Goal: Information Seeking & Learning: Find specific fact

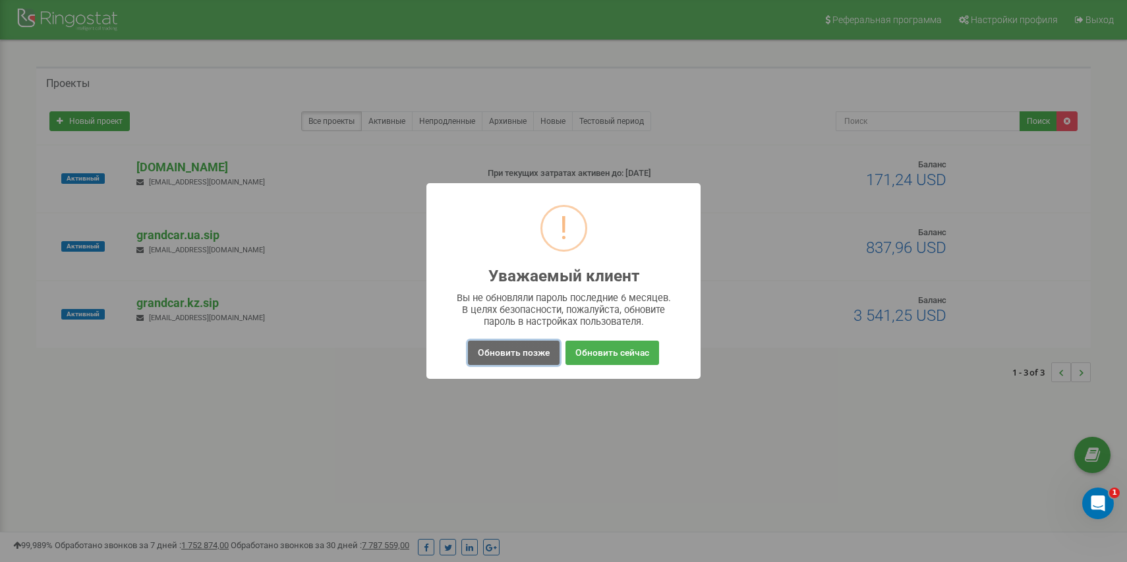
click at [521, 349] on button "Обновить позже" at bounding box center [514, 353] width 92 height 24
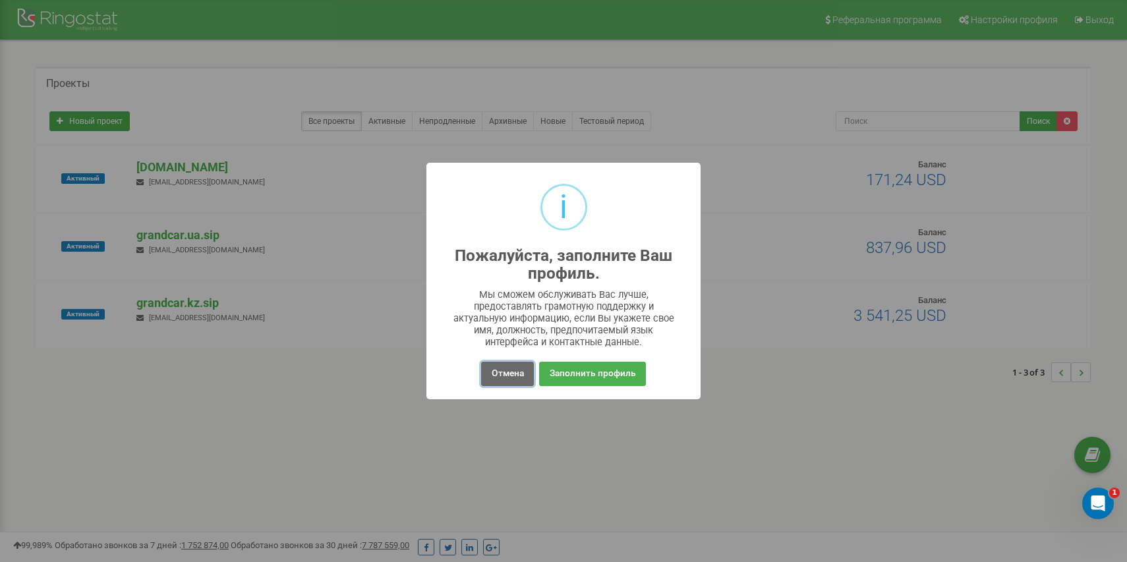
click at [506, 367] on button "Отмена" at bounding box center [507, 374] width 52 height 24
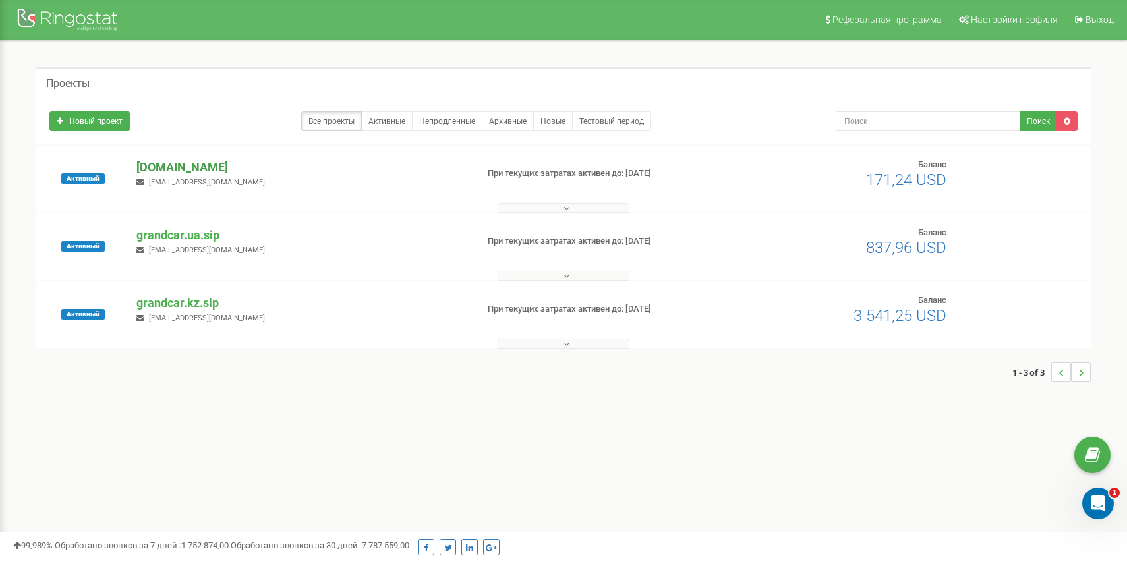
click at [200, 167] on p "[DOMAIN_NAME]" at bounding box center [301, 167] width 330 height 17
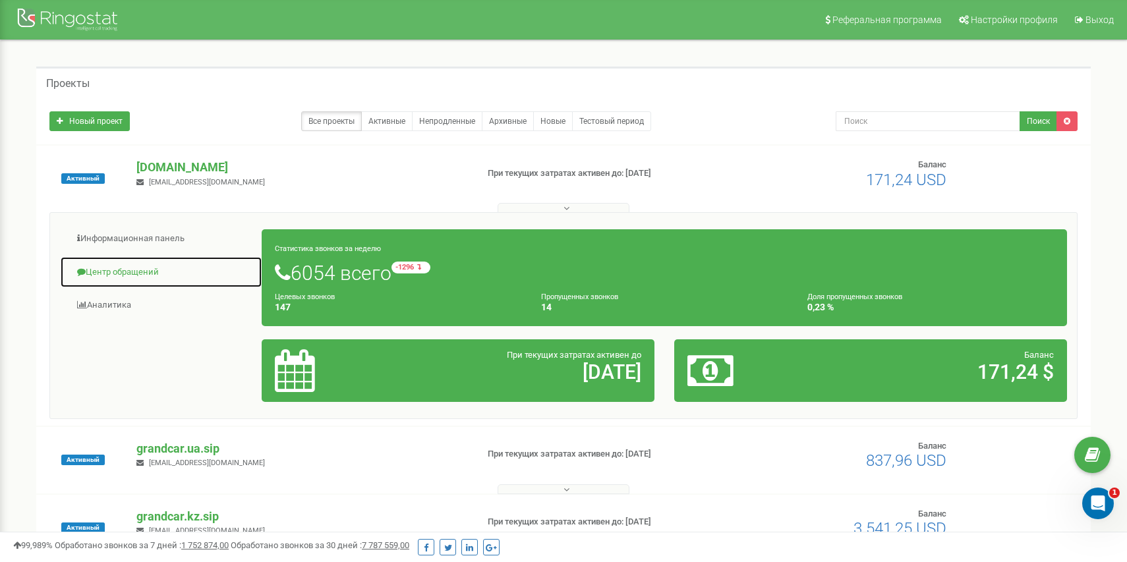
click at [95, 265] on link "Центр обращений" at bounding box center [161, 272] width 202 height 32
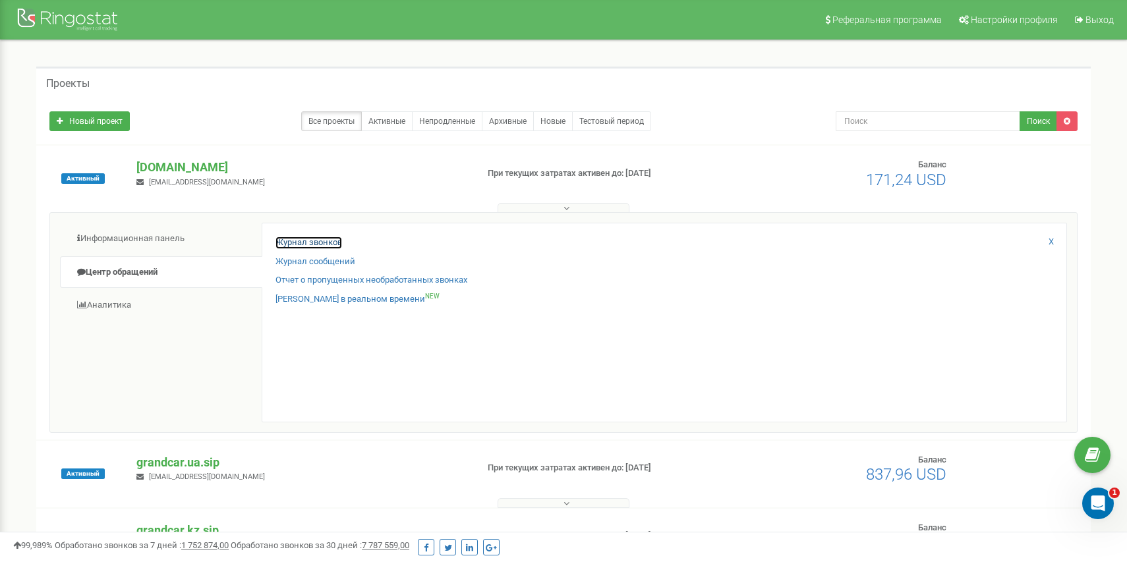
click at [301, 237] on link "Журнал звонков" at bounding box center [309, 243] width 67 height 13
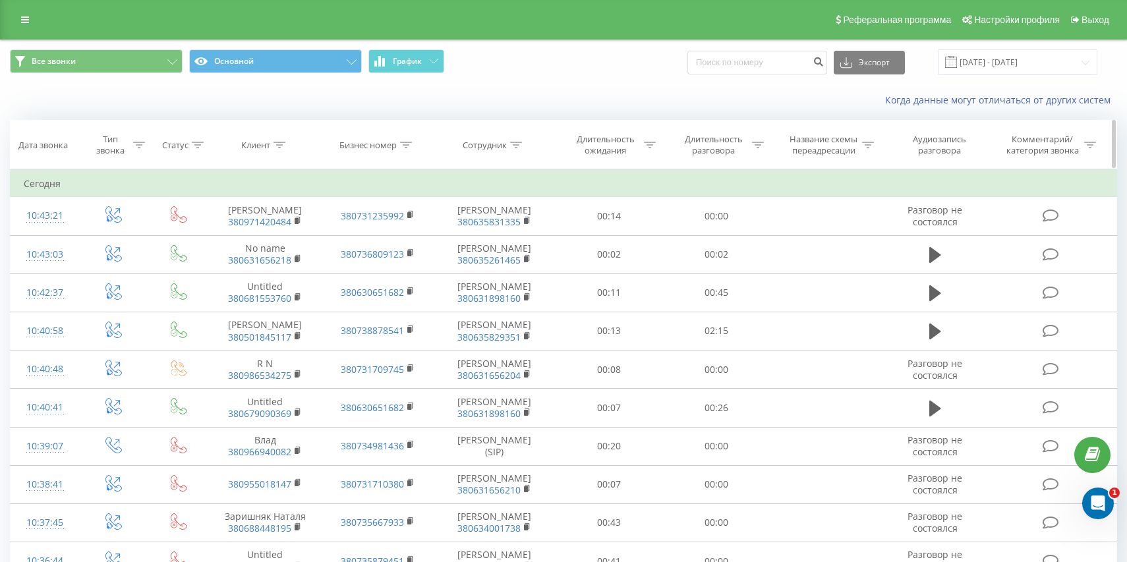
click at [488, 143] on div "Сотрудник" at bounding box center [485, 145] width 44 height 11
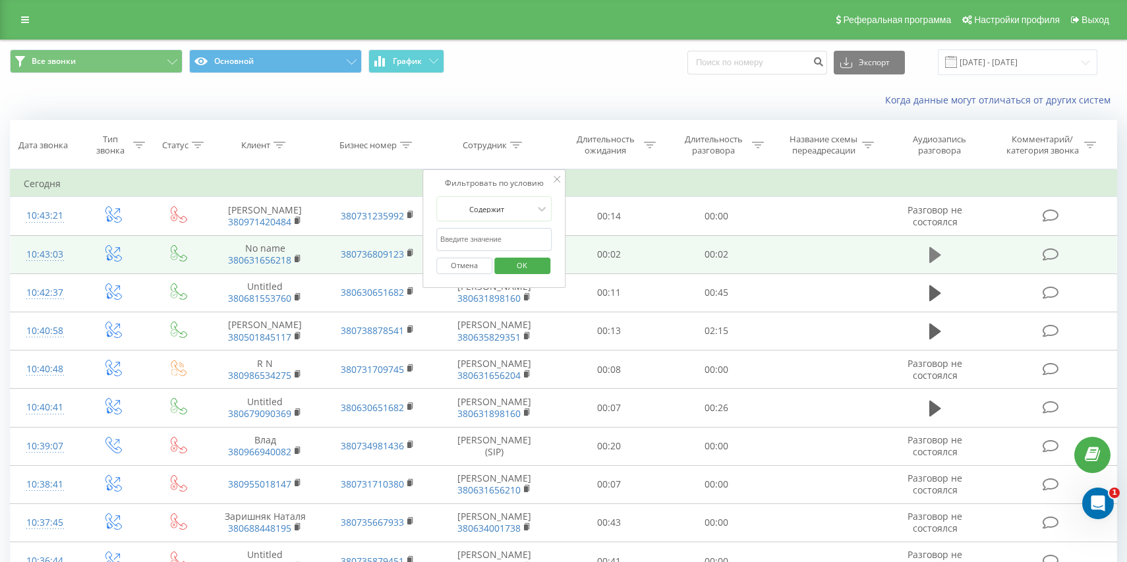
click at [937, 254] on icon at bounding box center [935, 255] width 12 height 16
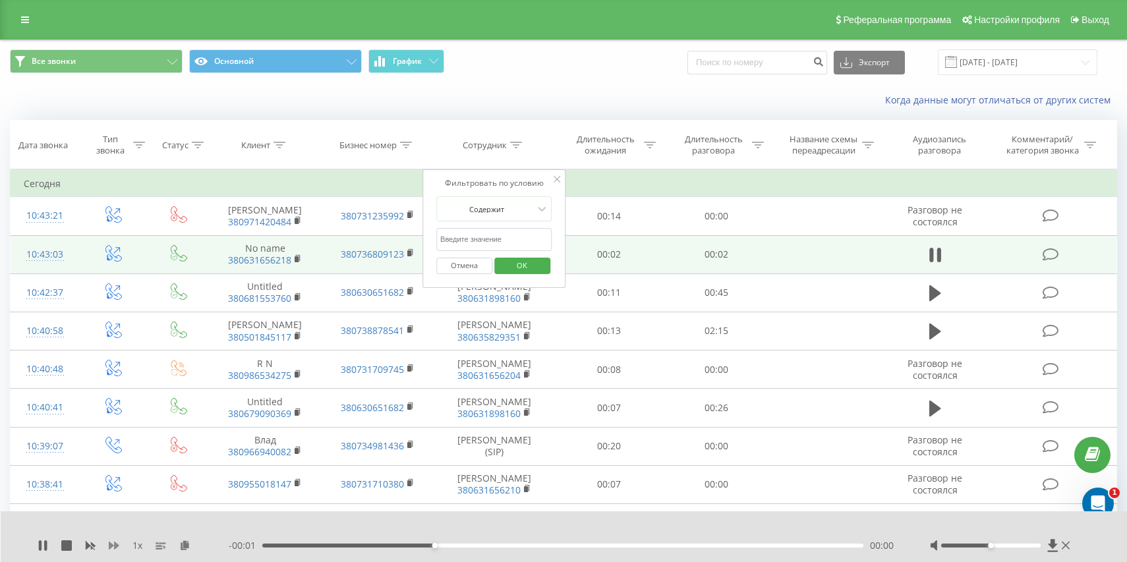
click at [113, 545] on icon at bounding box center [114, 546] width 11 height 11
click at [560, 180] on icon at bounding box center [557, 179] width 7 height 7
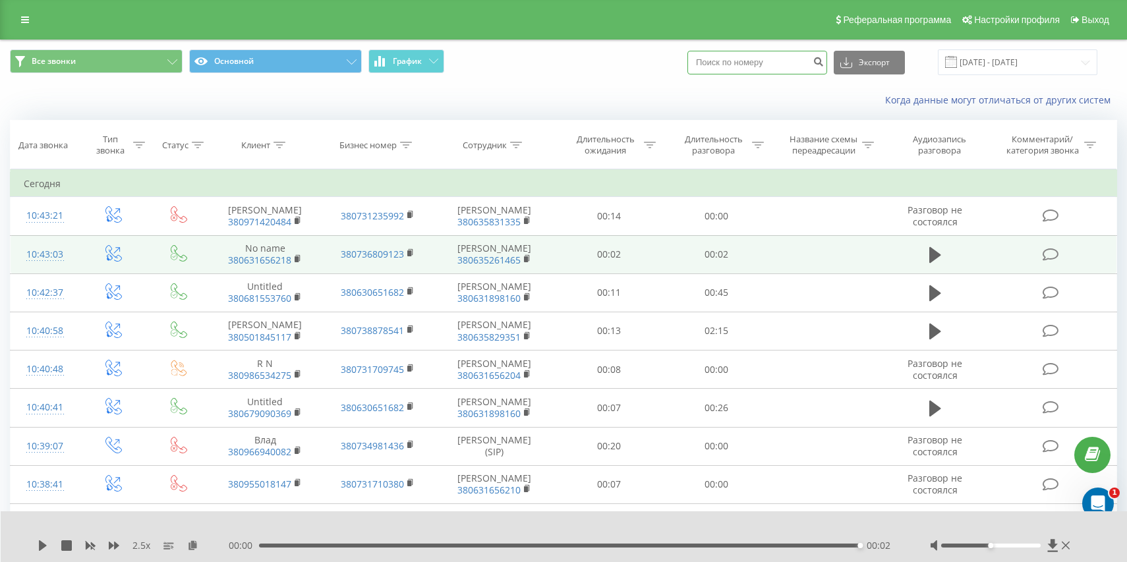
click at [769, 56] on input at bounding box center [758, 63] width 140 height 24
paste input "380 63 277 3506"
type input "380 63 277 3506"
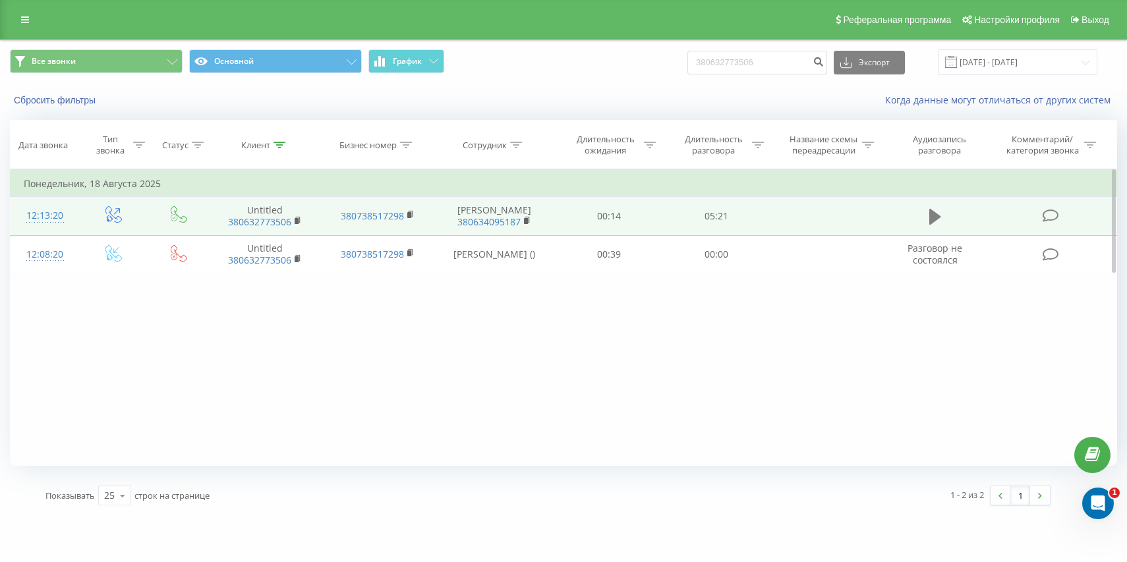
click at [933, 212] on icon at bounding box center [935, 217] width 12 height 16
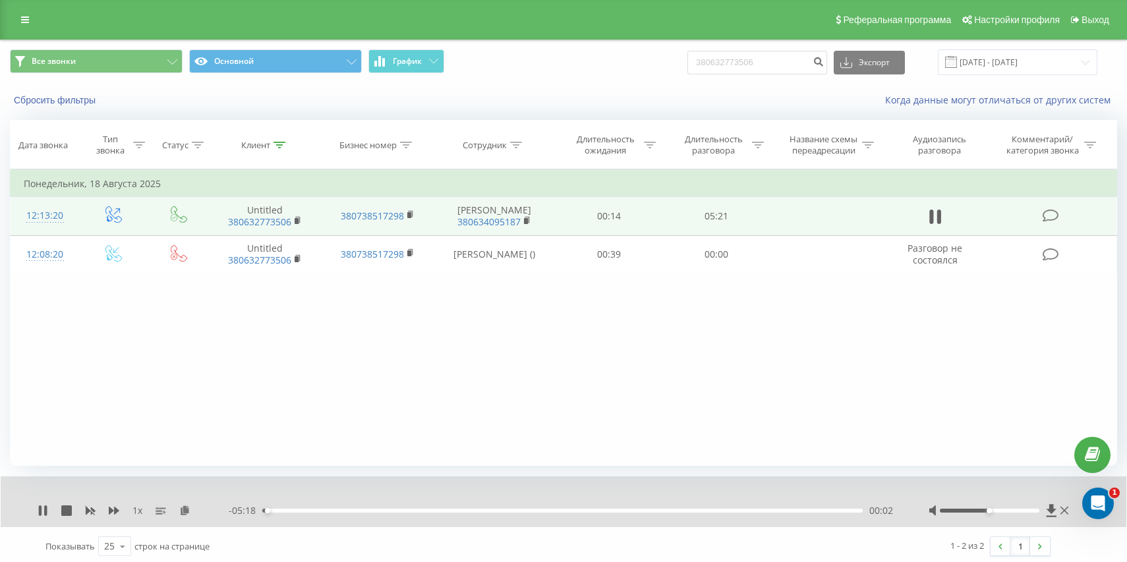
click at [117, 504] on div "1 x" at bounding box center [133, 510] width 191 height 13
click at [116, 510] on icon at bounding box center [114, 511] width 11 height 8
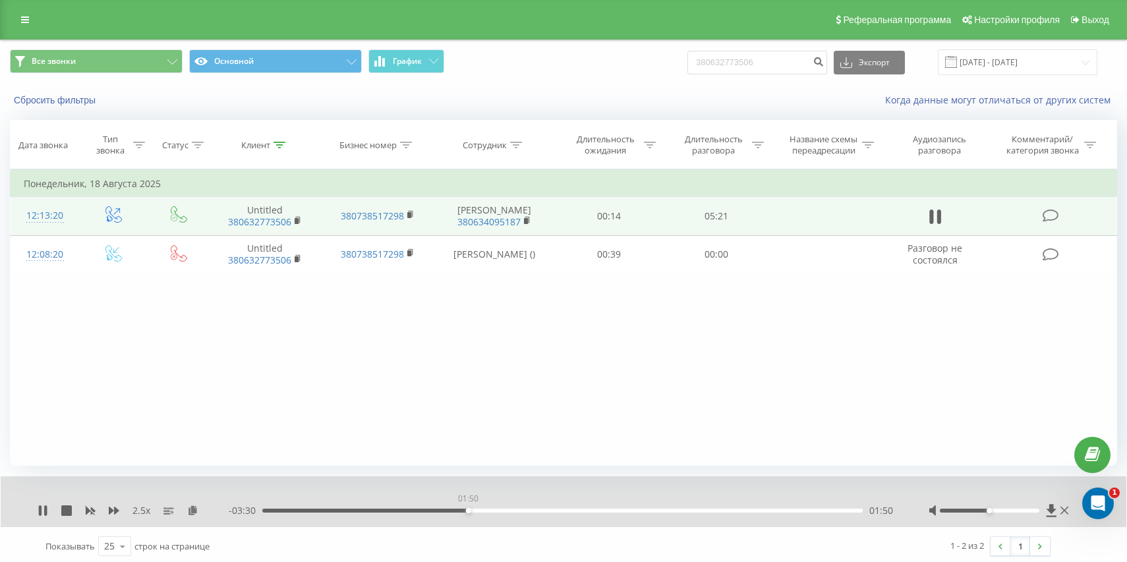
click at [468, 512] on div "01:50" at bounding box center [562, 511] width 601 height 4
click at [491, 512] on div "01:50" at bounding box center [562, 511] width 601 height 4
click at [747, 510] on div "03:52" at bounding box center [562, 511] width 601 height 4
click at [802, 511] on div "04:48" at bounding box center [562, 511] width 601 height 4
click at [757, 61] on input "380632773506" at bounding box center [758, 63] width 140 height 24
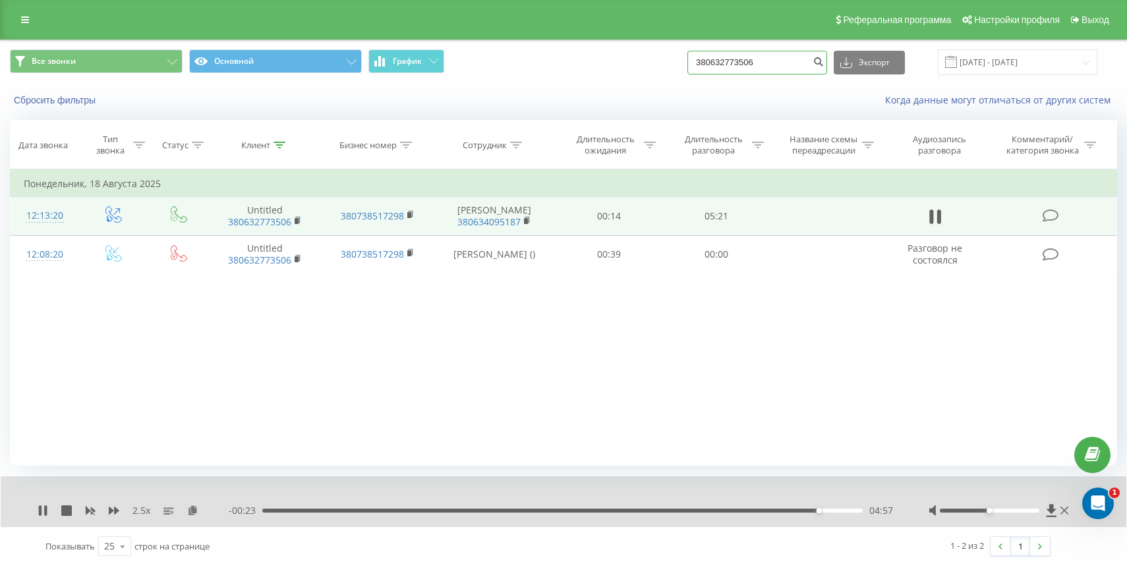
click at [757, 61] on input "380632773506" at bounding box center [758, 63] width 140 height 24
paste input "751123289"
type input "380751123289"
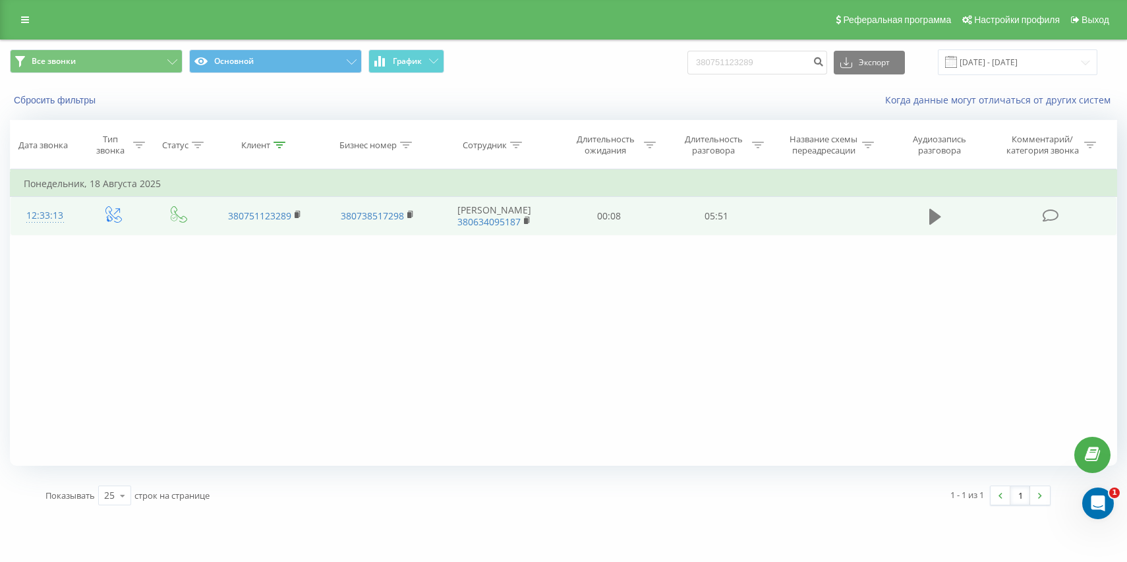
click at [930, 211] on icon at bounding box center [935, 217] width 12 height 16
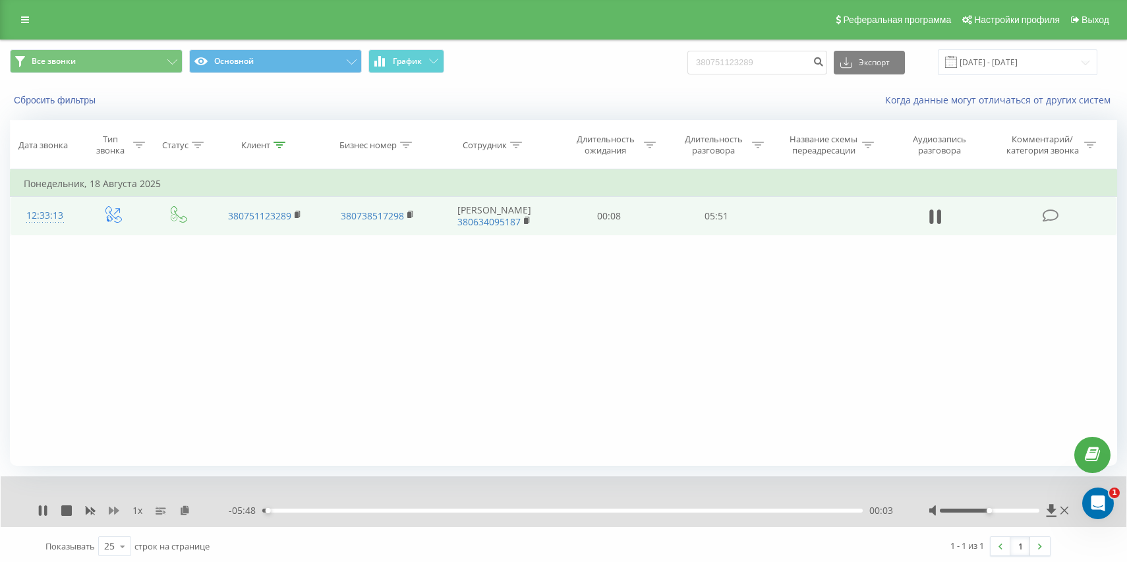
click at [113, 512] on icon at bounding box center [114, 511] width 11 height 11
click at [795, 59] on input "380751123289" at bounding box center [758, 63] width 140 height 24
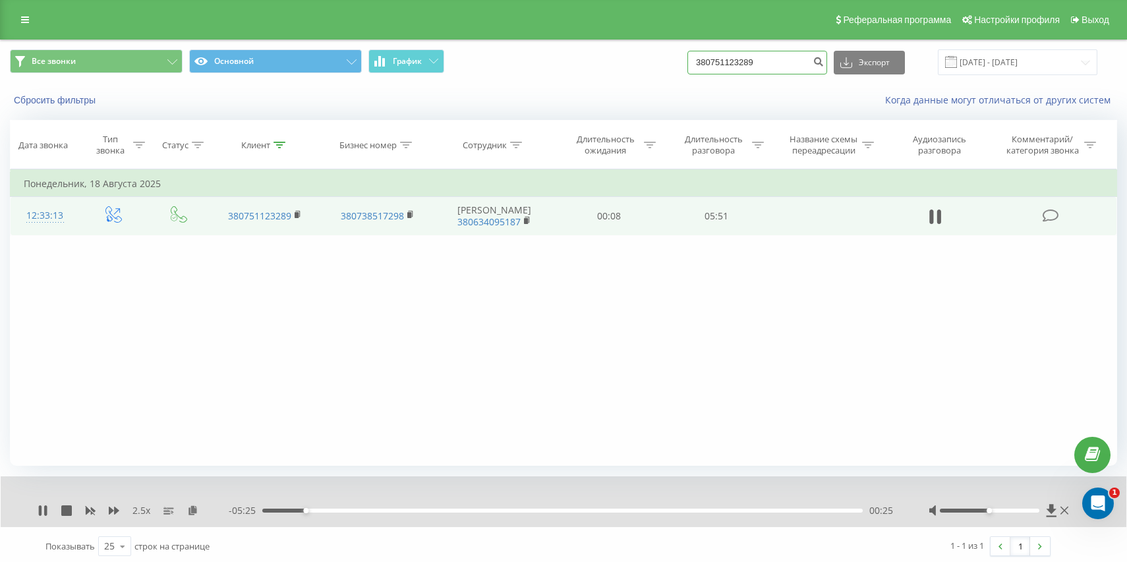
click at [795, 59] on input "380751123289" at bounding box center [758, 63] width 140 height 24
paste input "63 240 9125"
type input "380 63 240 9125"
click at [402, 512] on div "00:54" at bounding box center [562, 511] width 601 height 4
click at [436, 512] on div "01:22" at bounding box center [562, 511] width 601 height 4
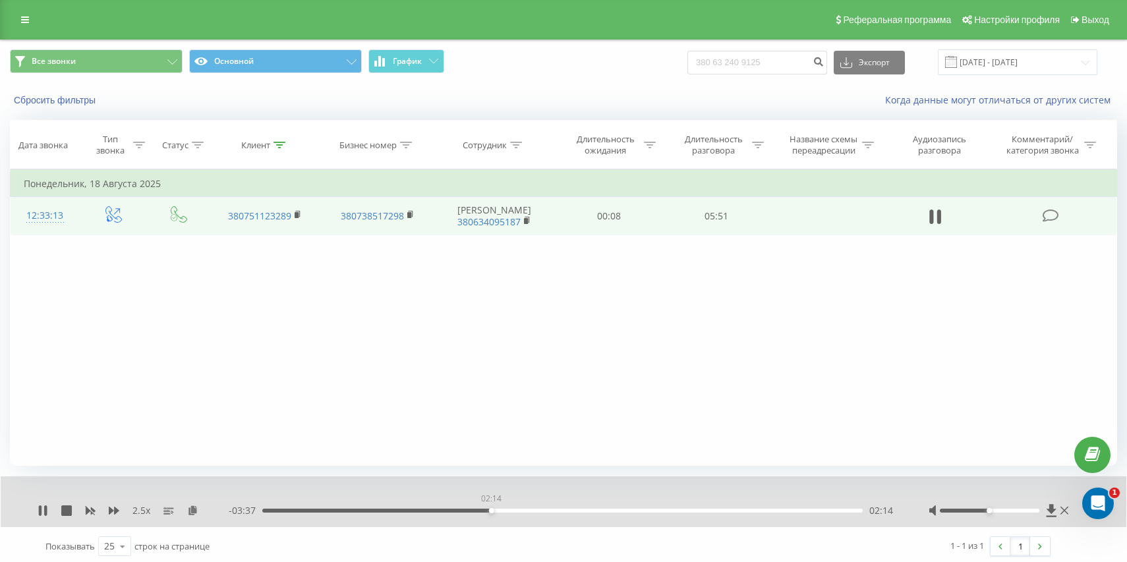
click at [491, 512] on div "02:14" at bounding box center [562, 511] width 601 height 4
click at [579, 510] on div "03:05" at bounding box center [562, 511] width 601 height 4
click at [280, 513] on div "03:26" at bounding box center [562, 511] width 601 height 4
click at [712, 509] on div "00:32" at bounding box center [562, 511] width 601 height 4
click at [354, 59] on icon at bounding box center [352, 61] width 10 height 5
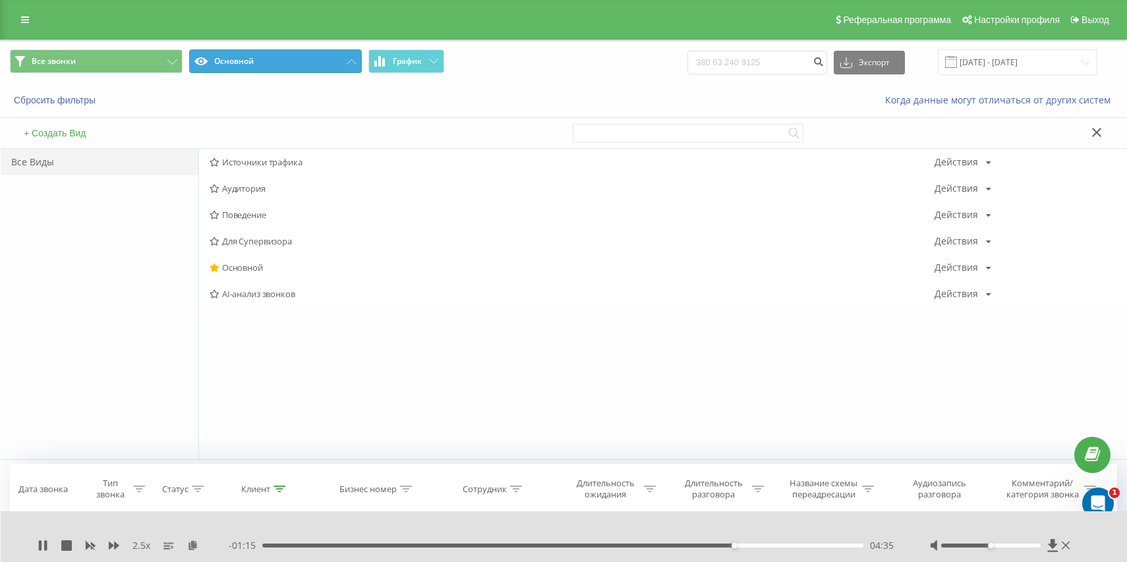
click at [347, 57] on button "Основной" at bounding box center [275, 61] width 173 height 24
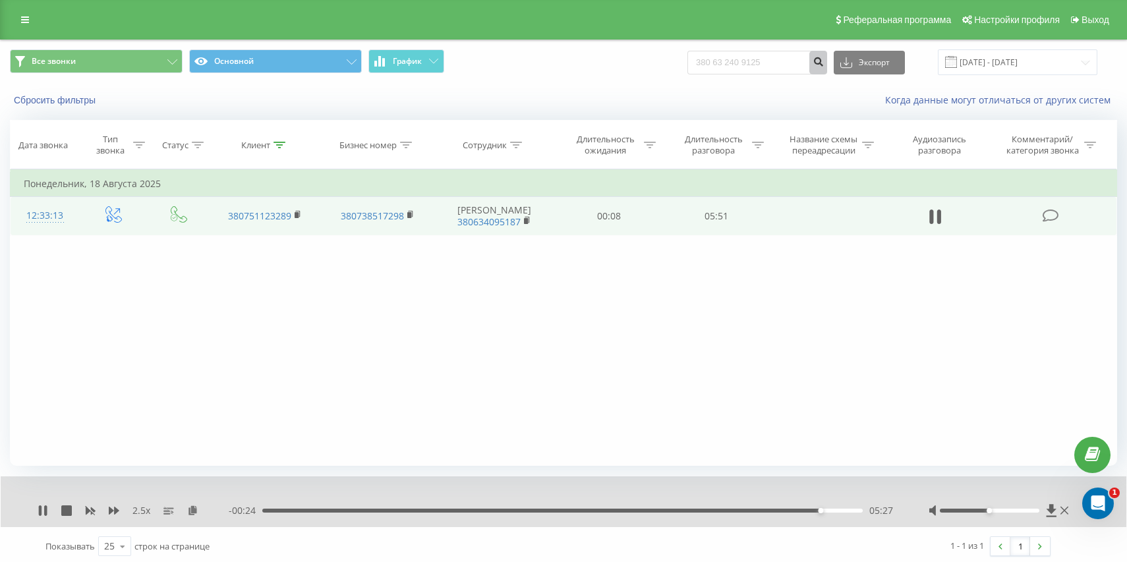
click at [824, 61] on icon "submit" at bounding box center [818, 60] width 11 height 8
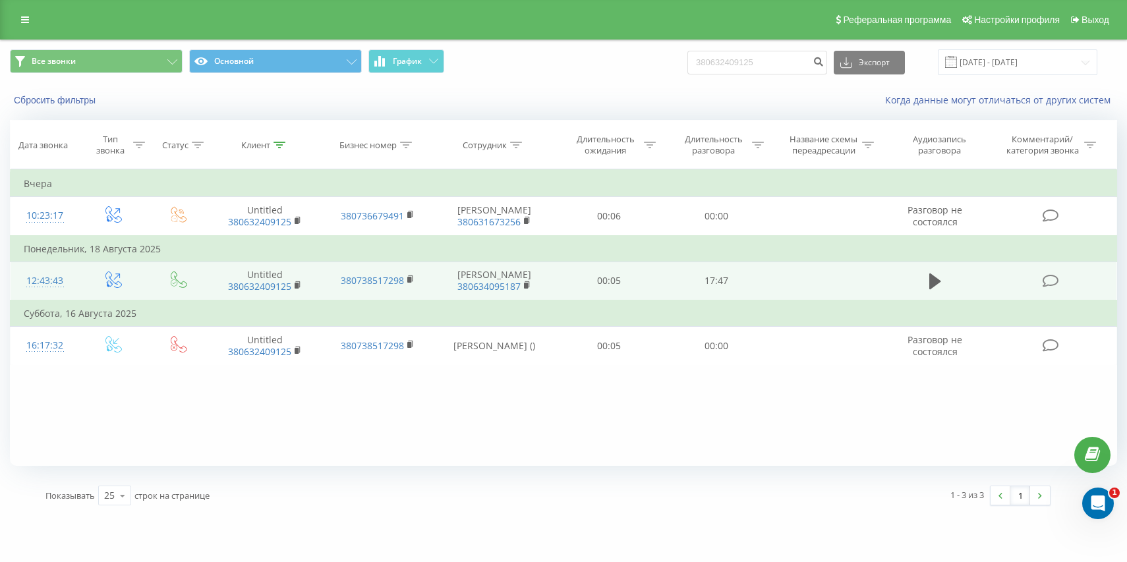
click at [931, 296] on td at bounding box center [934, 281] width 103 height 39
click at [931, 286] on icon at bounding box center [935, 282] width 12 height 16
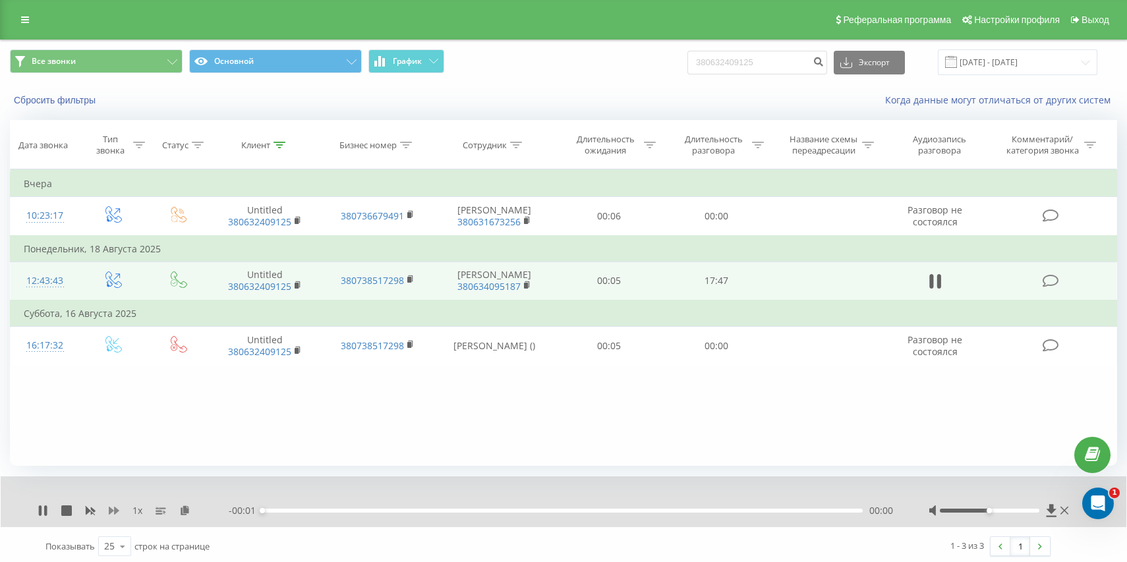
click at [109, 506] on icon at bounding box center [114, 511] width 11 height 11
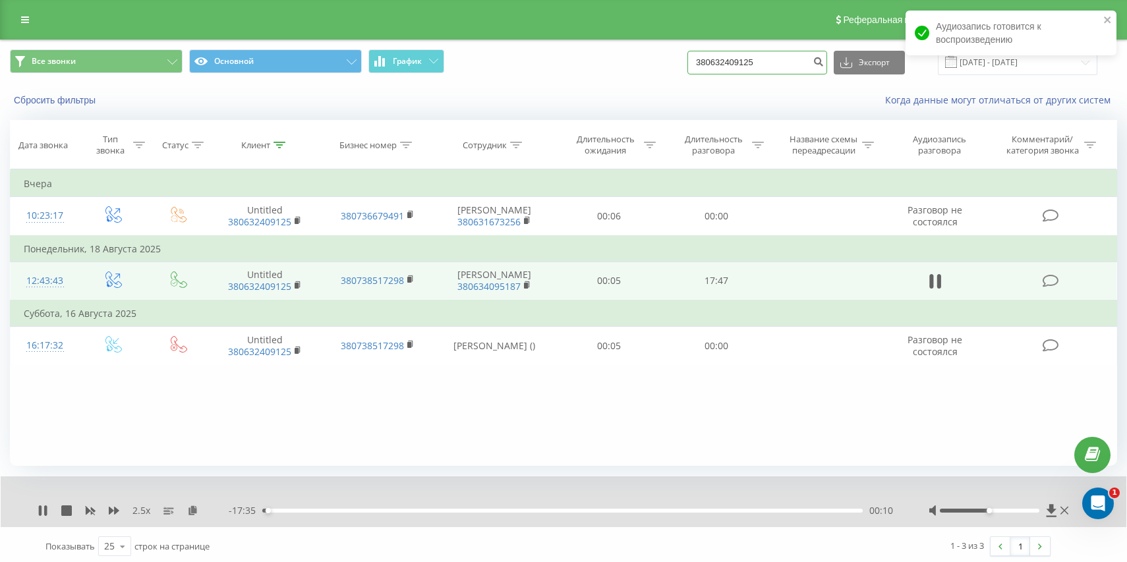
click at [792, 68] on input "380632409125" at bounding box center [758, 63] width 140 height 24
paste input "97 032 5536"
type input "380 97 032 5536"
click at [1104, 19] on icon "close" at bounding box center [1108, 20] width 9 height 11
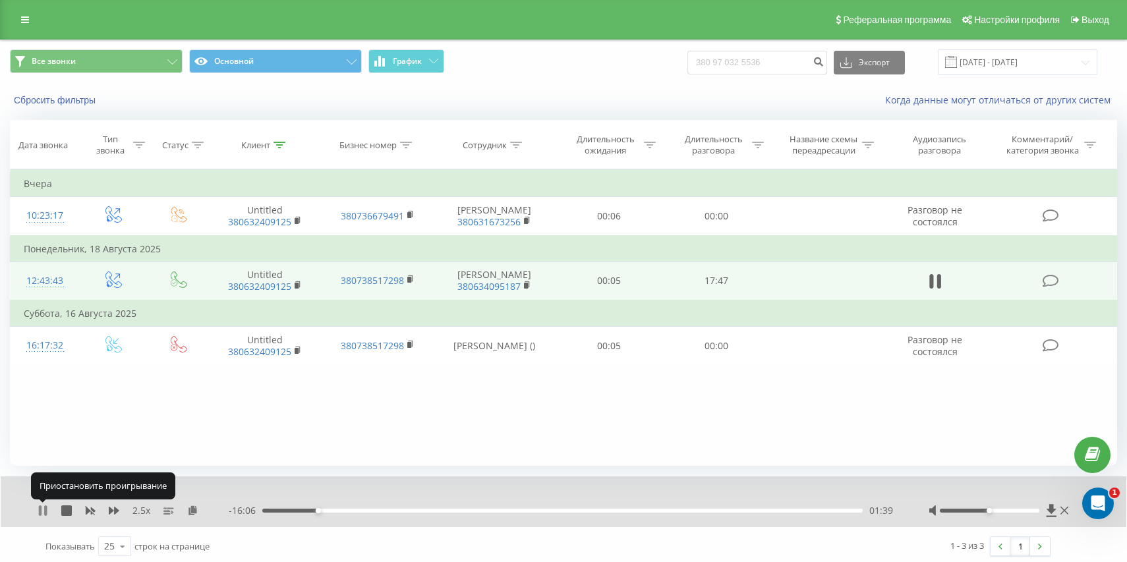
click at [44, 510] on icon at bounding box center [43, 511] width 11 height 11
click at [44, 510] on icon at bounding box center [43, 511] width 8 height 11
click at [355, 510] on div "02:01" at bounding box center [562, 511] width 601 height 4
click at [554, 514] on div "- 12:47 04:58 04:58" at bounding box center [562, 510] width 667 height 13
click at [559, 510] on div "08:47" at bounding box center [562, 511] width 601 height 4
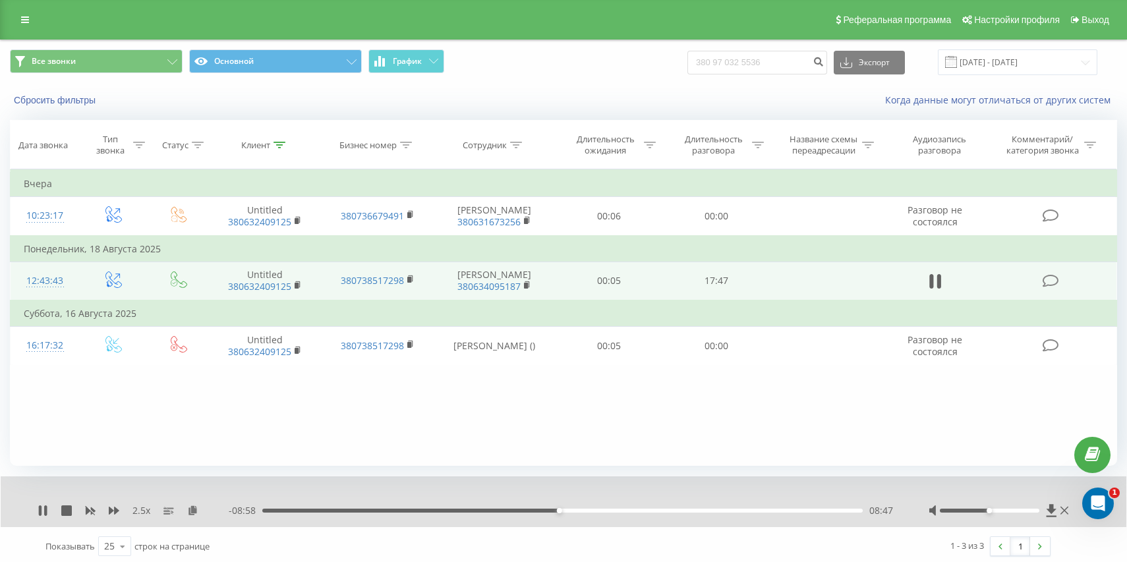
click at [630, 510] on div "08:47" at bounding box center [562, 511] width 601 height 4
click at [717, 510] on div "11:06" at bounding box center [562, 511] width 601 height 4
click at [824, 63] on icon "submit" at bounding box center [818, 60] width 11 height 8
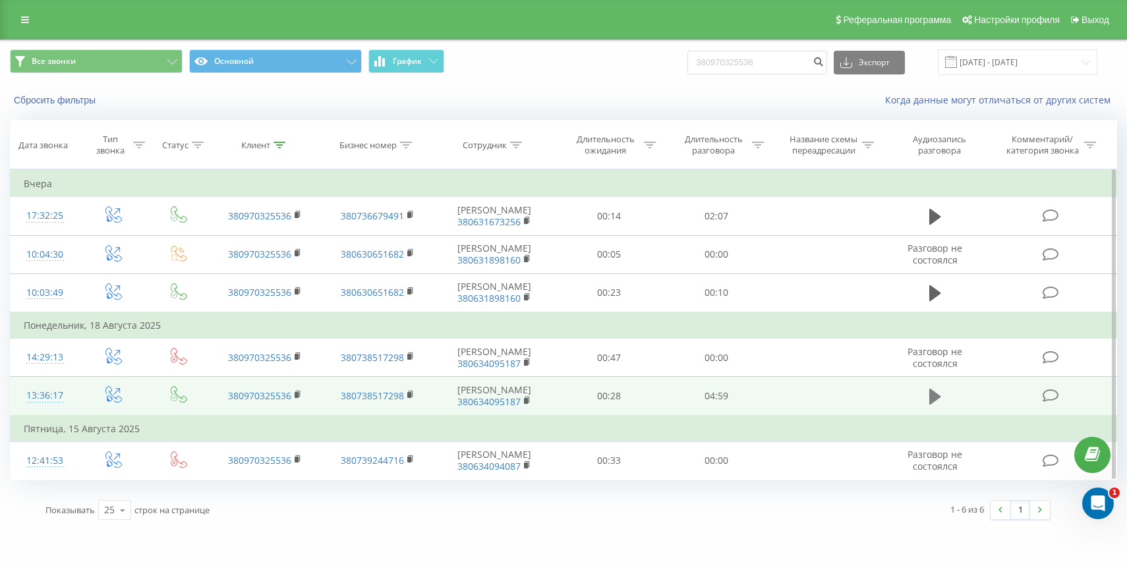
click at [936, 397] on icon at bounding box center [935, 397] width 12 height 16
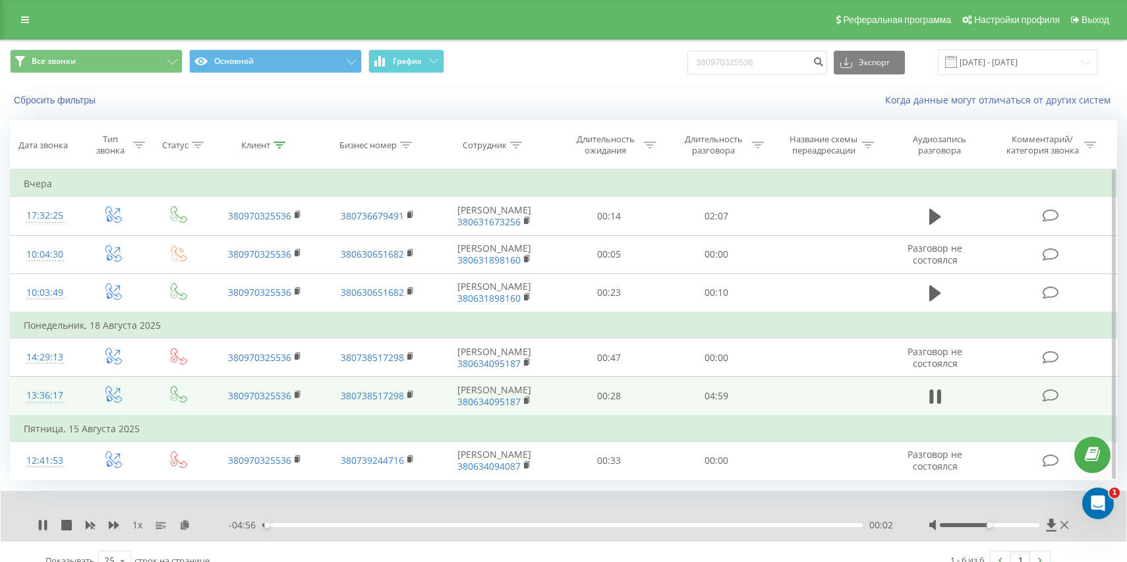
click at [102, 527] on div "1 x" at bounding box center [133, 525] width 191 height 13
click at [106, 527] on div "1 x" at bounding box center [133, 525] width 191 height 13
click at [111, 527] on icon at bounding box center [114, 525] width 11 height 8
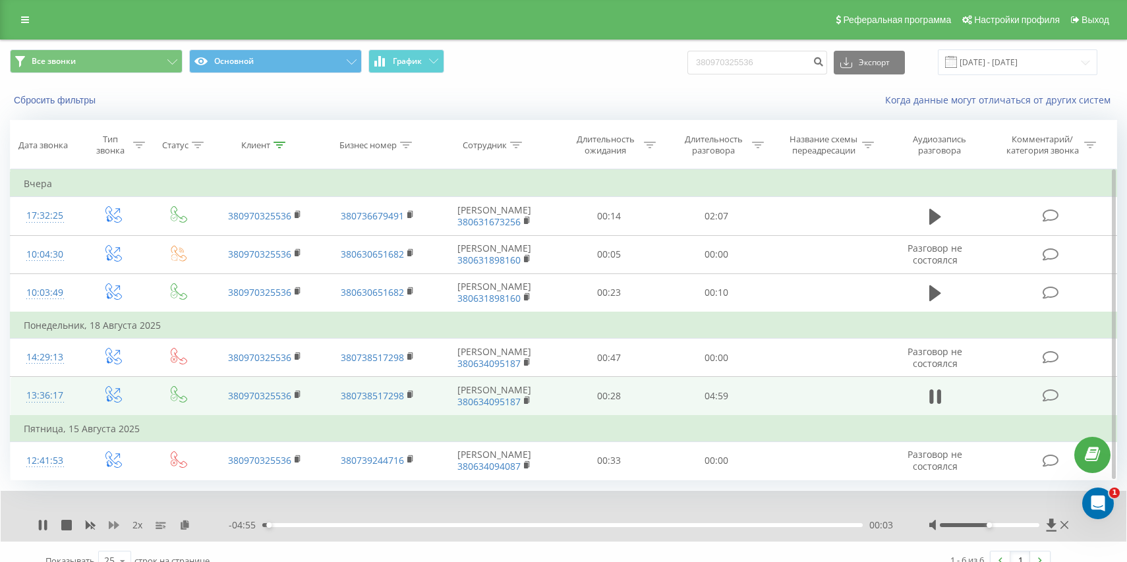
click at [111, 527] on icon at bounding box center [114, 525] width 11 height 8
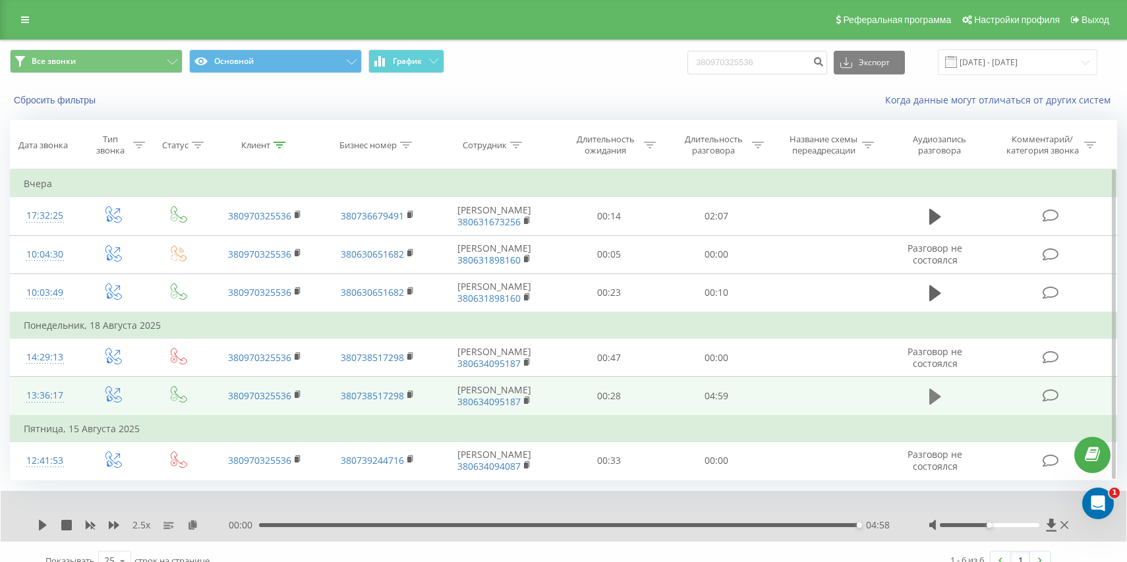
click at [935, 397] on icon at bounding box center [935, 397] width 12 height 16
click at [937, 401] on icon at bounding box center [935, 397] width 12 height 18
click at [829, 523] on div "04:43" at bounding box center [562, 525] width 601 height 4
click at [49, 524] on div "2.5 x" at bounding box center [133, 525] width 191 height 13
click at [42, 524] on icon at bounding box center [43, 525] width 8 height 11
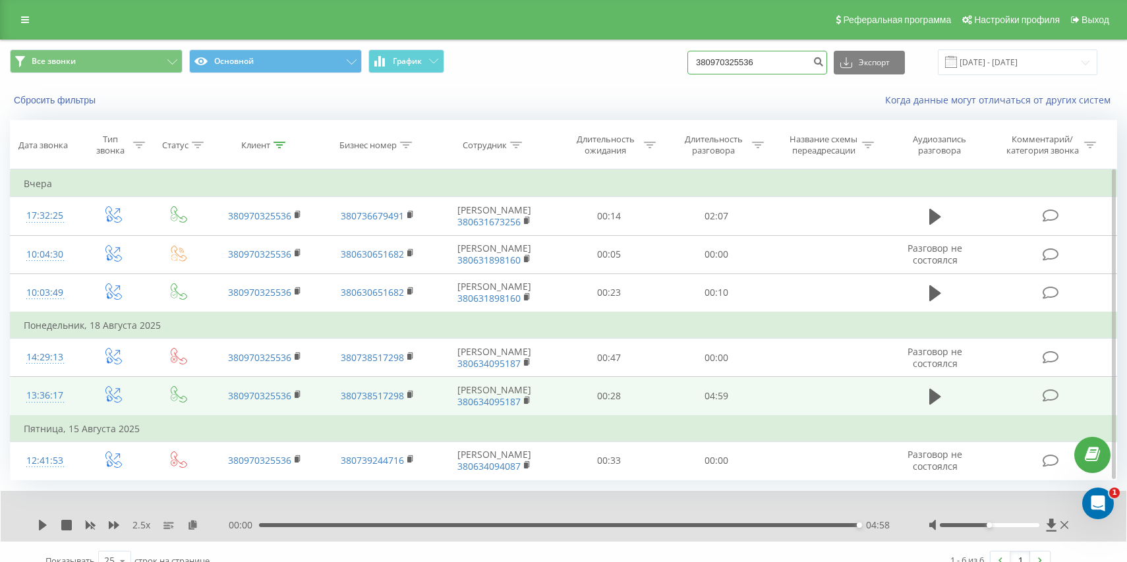
click at [765, 65] on input "380970325536" at bounding box center [758, 63] width 140 height 24
paste input "95 908 6570"
type input "380 95 908 6570"
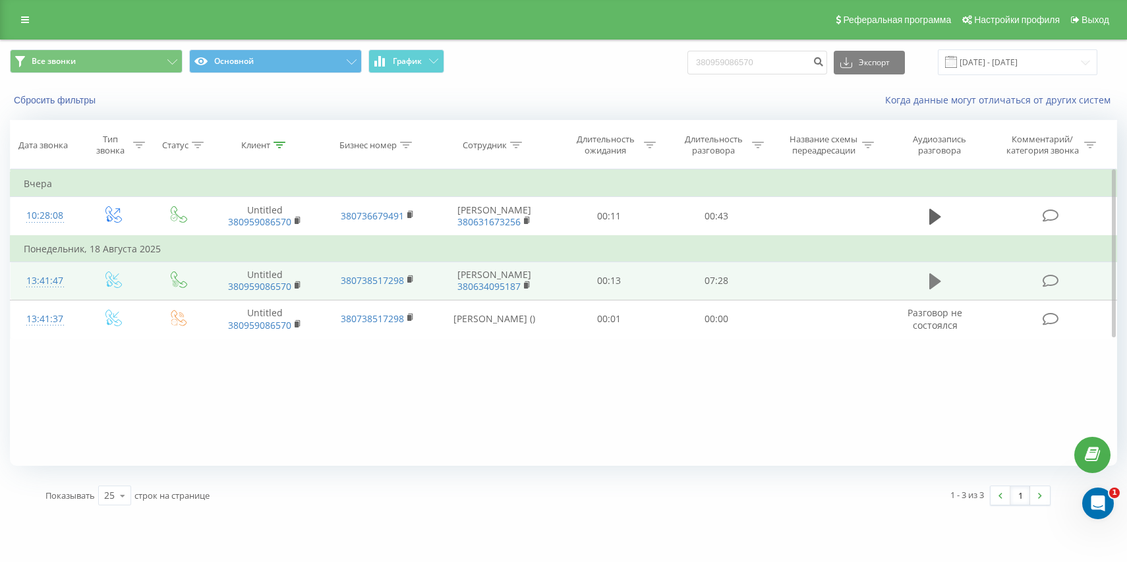
click at [938, 279] on icon at bounding box center [935, 281] width 12 height 18
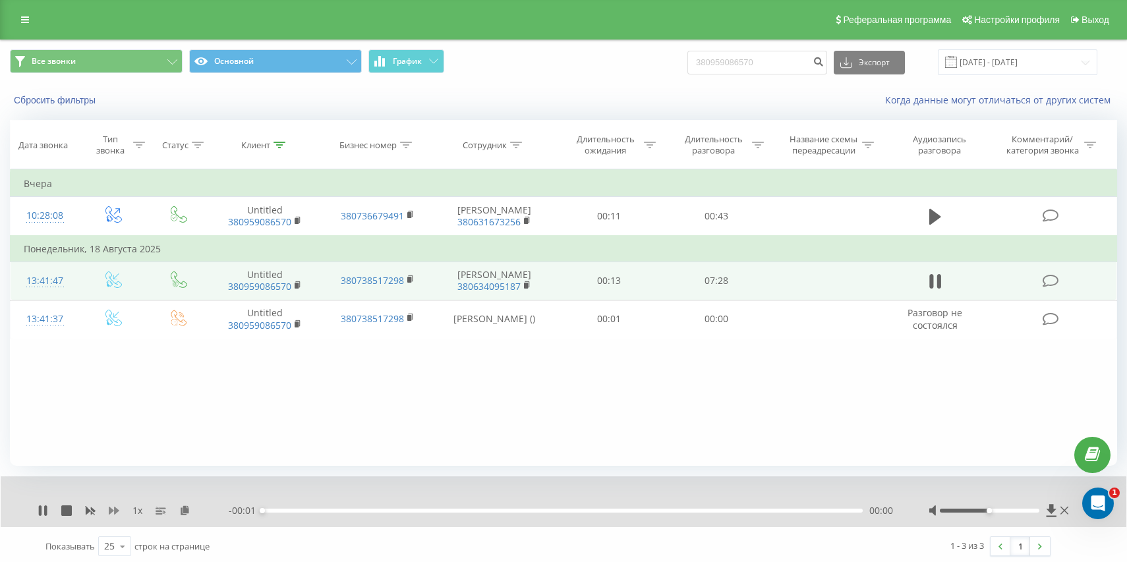
click at [110, 510] on icon at bounding box center [114, 511] width 11 height 8
click at [722, 510] on div "00:30" at bounding box center [562, 511] width 601 height 4
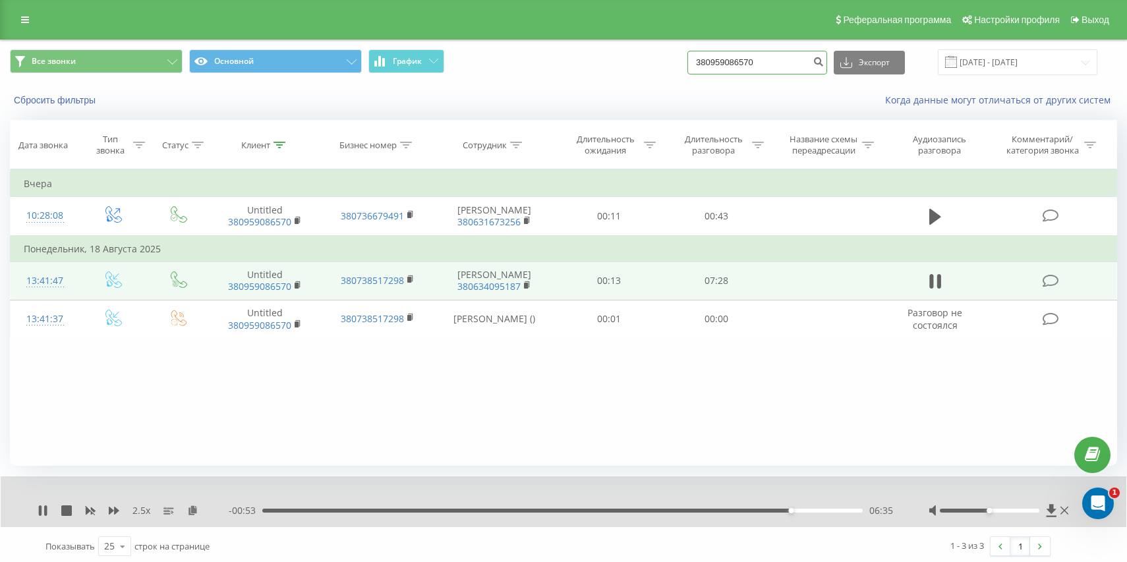
click at [792, 63] on input "380959086570" at bounding box center [758, 63] width 140 height 24
paste input "98 073 3312"
type input "380 98 073 3312"
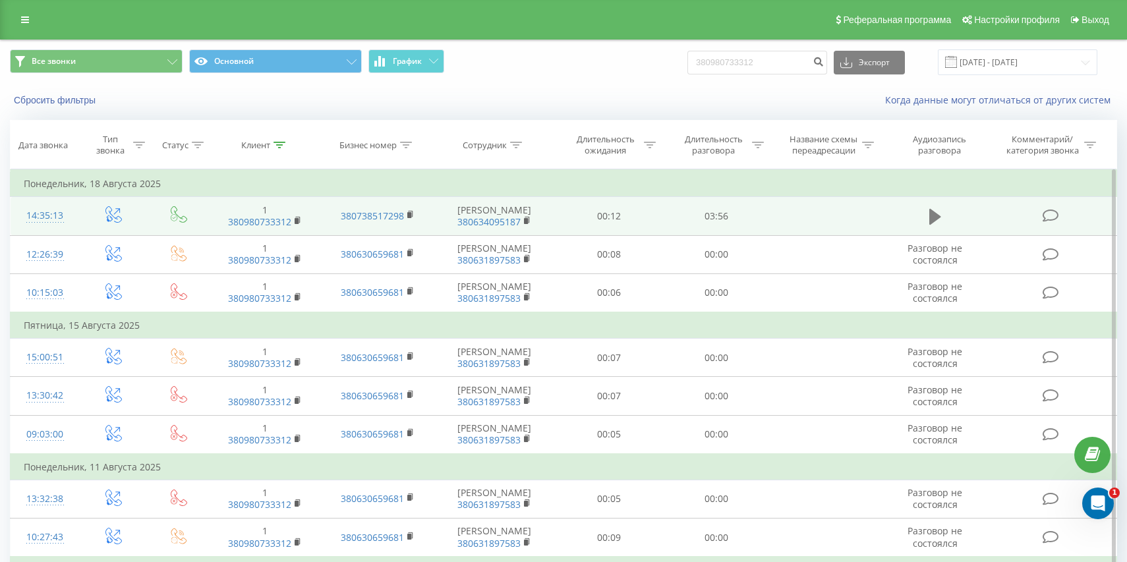
click at [940, 219] on icon at bounding box center [935, 217] width 12 height 18
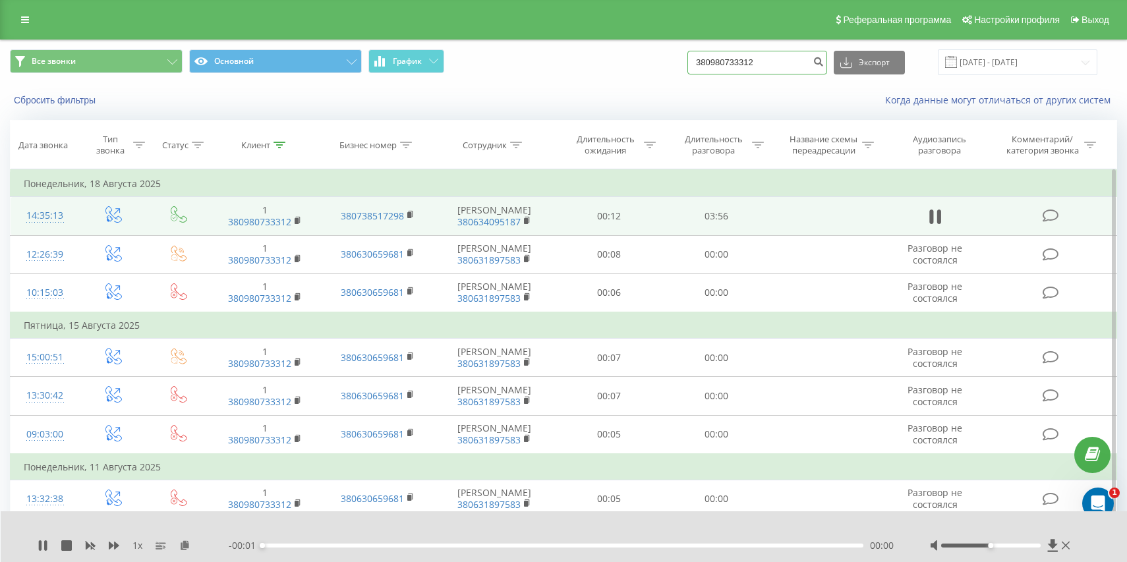
click at [784, 61] on input "380980733312" at bounding box center [758, 63] width 140 height 24
paste input "50 214 8975"
type input "380 50 214 8975"
click at [116, 546] on icon at bounding box center [114, 546] width 11 height 8
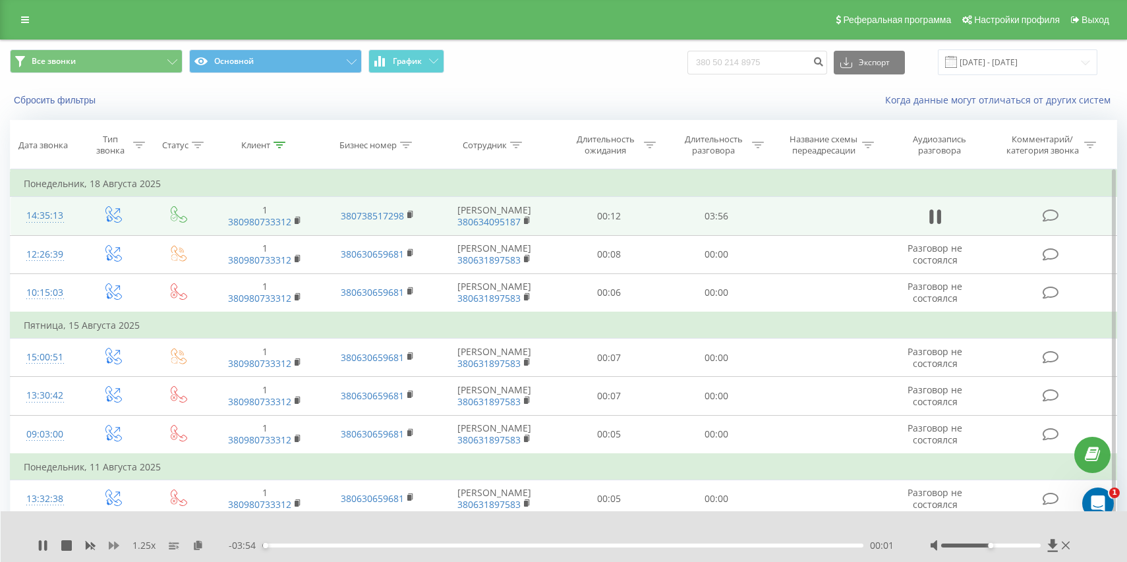
click at [116, 546] on icon at bounding box center [114, 546] width 11 height 8
click at [114, 543] on icon at bounding box center [114, 546] width 11 height 8
click at [316, 545] on div "00:13" at bounding box center [562, 546] width 601 height 4
click at [767, 545] on div "00:39" at bounding box center [562, 546] width 601 height 4
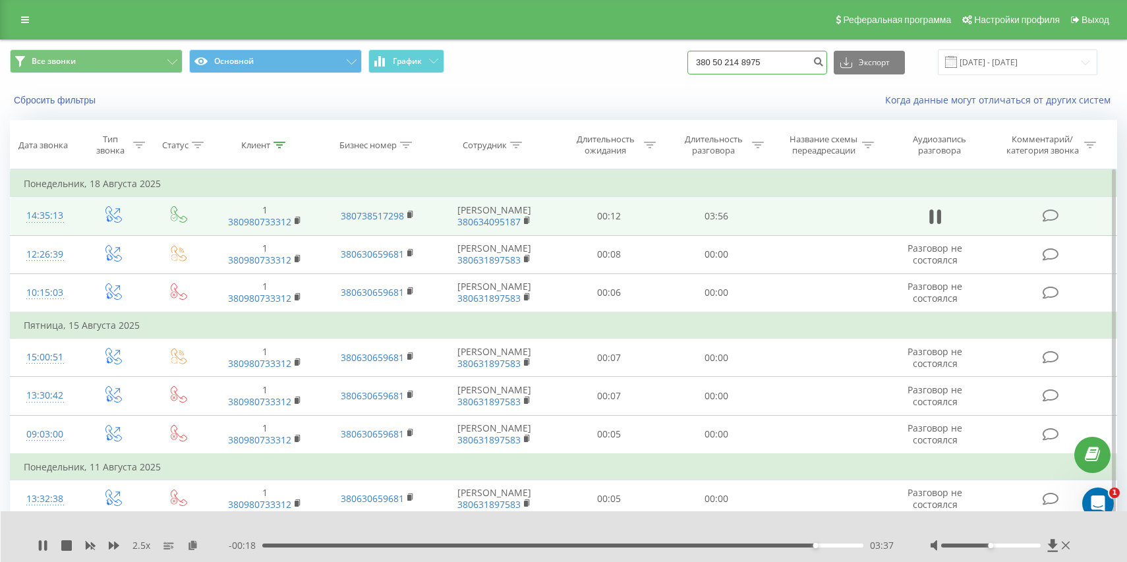
click at [809, 65] on input "380 50 214 8975" at bounding box center [758, 63] width 140 height 24
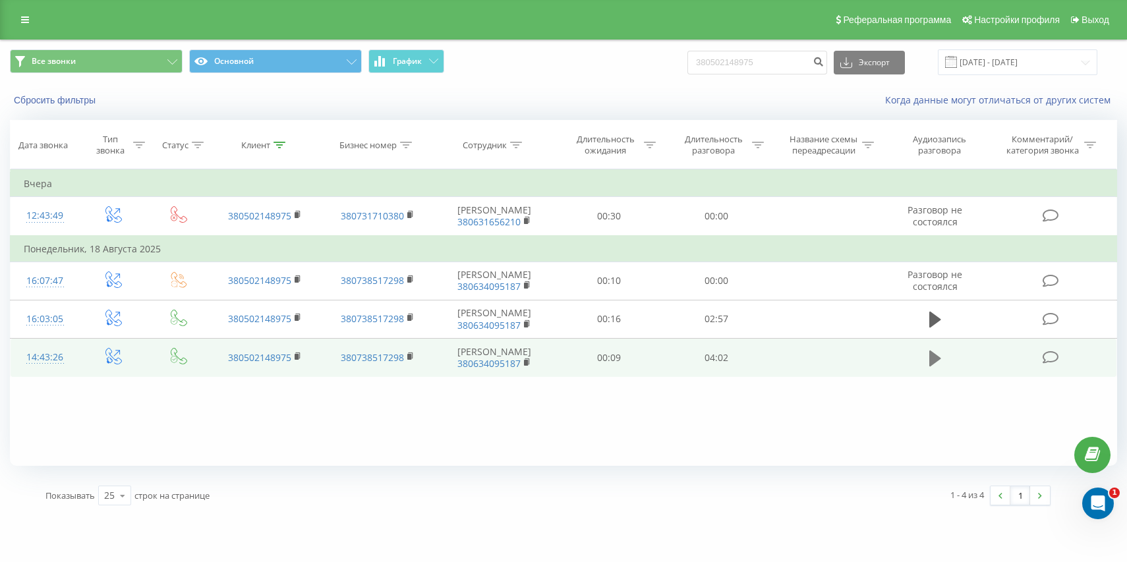
click at [935, 358] on icon at bounding box center [935, 358] width 12 height 16
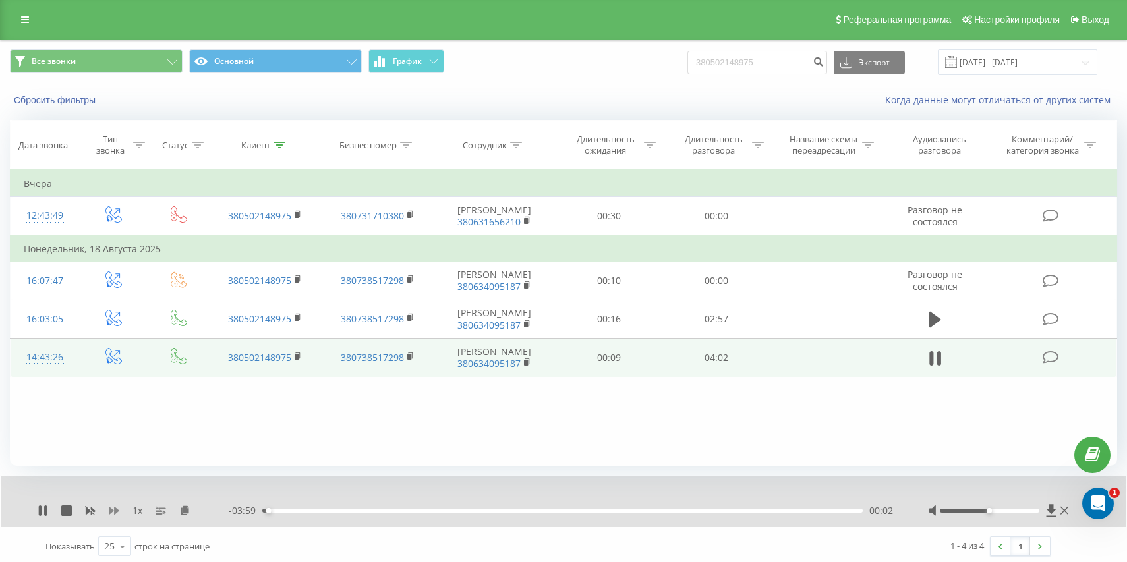
click at [110, 513] on icon at bounding box center [114, 511] width 11 height 8
click at [763, 67] on input "380502148975" at bounding box center [758, 63] width 140 height 24
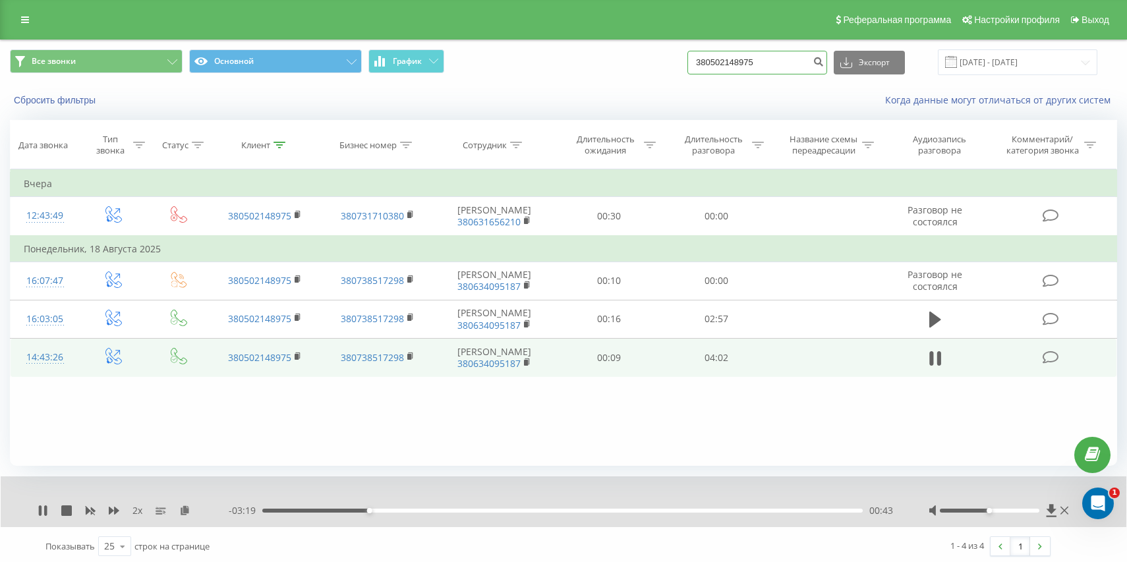
paste input "73 062 6643"
type input "380 73 062 6643"
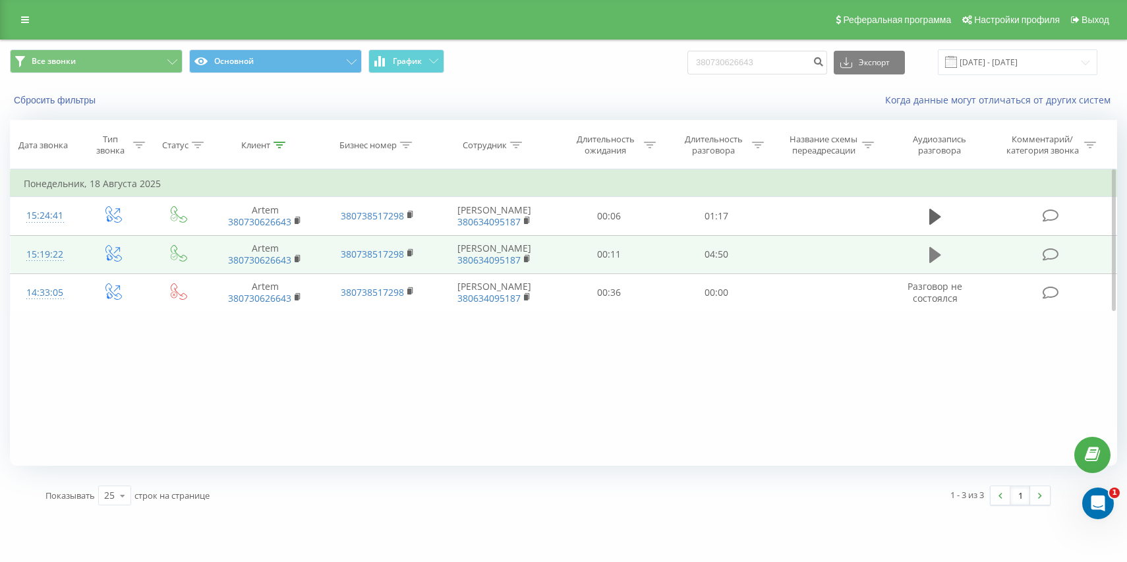
click at [937, 256] on icon at bounding box center [935, 255] width 12 height 16
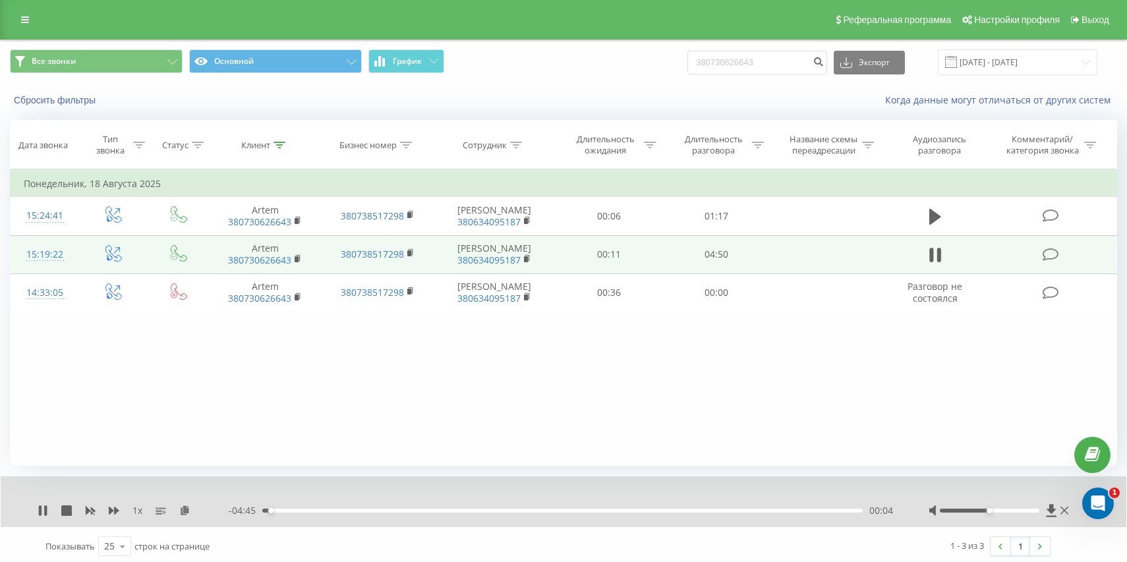
click at [121, 504] on div "1 x" at bounding box center [133, 510] width 191 height 13
click at [119, 506] on div "1 x" at bounding box center [133, 510] width 191 height 13
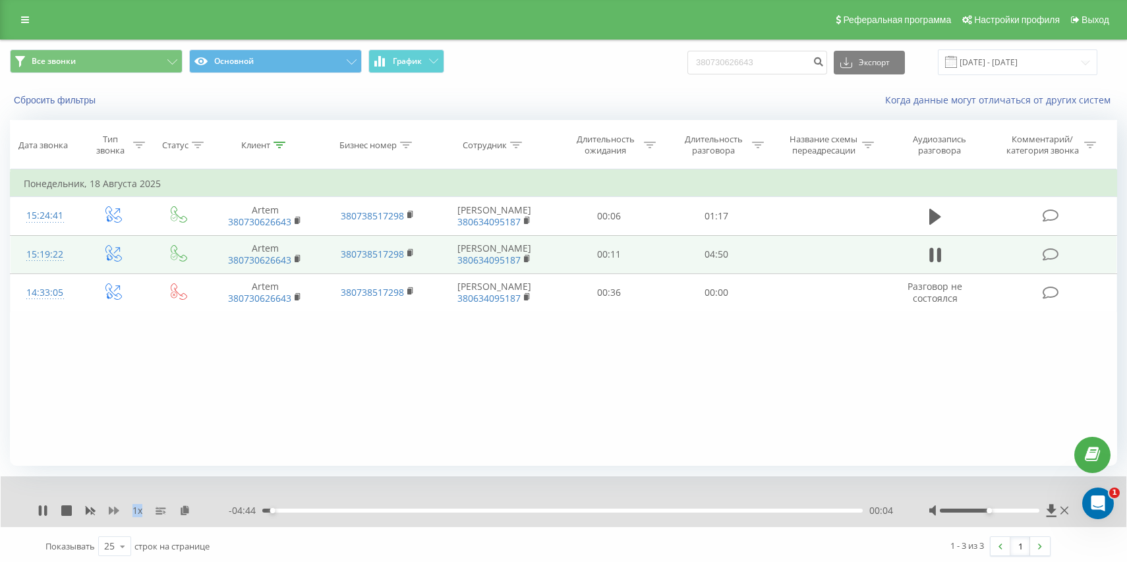
click at [118, 508] on icon at bounding box center [114, 511] width 11 height 11
click at [312, 512] on div "00:24" at bounding box center [562, 511] width 601 height 4
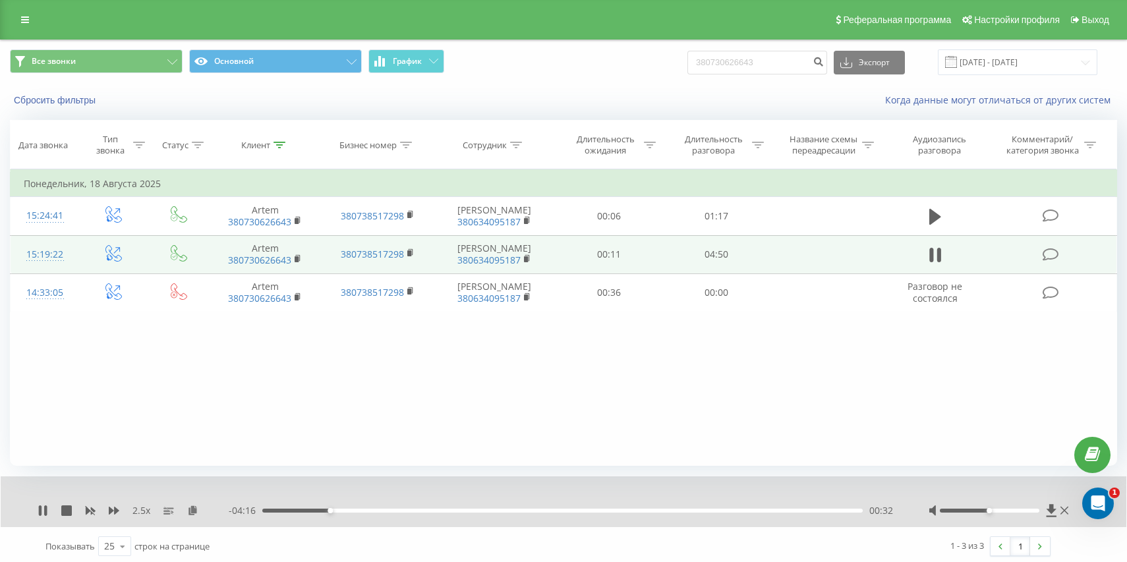
click at [794, 48] on div "Все звонки Основной График 380730626643 Экспорт .csv .xls .xlsx 21.05.2025 - 21…" at bounding box center [564, 62] width 1126 height 44
click at [791, 62] on input "380730626643" at bounding box center [758, 63] width 140 height 24
paste input "97 649 7566"
type input "380 97 649 7566"
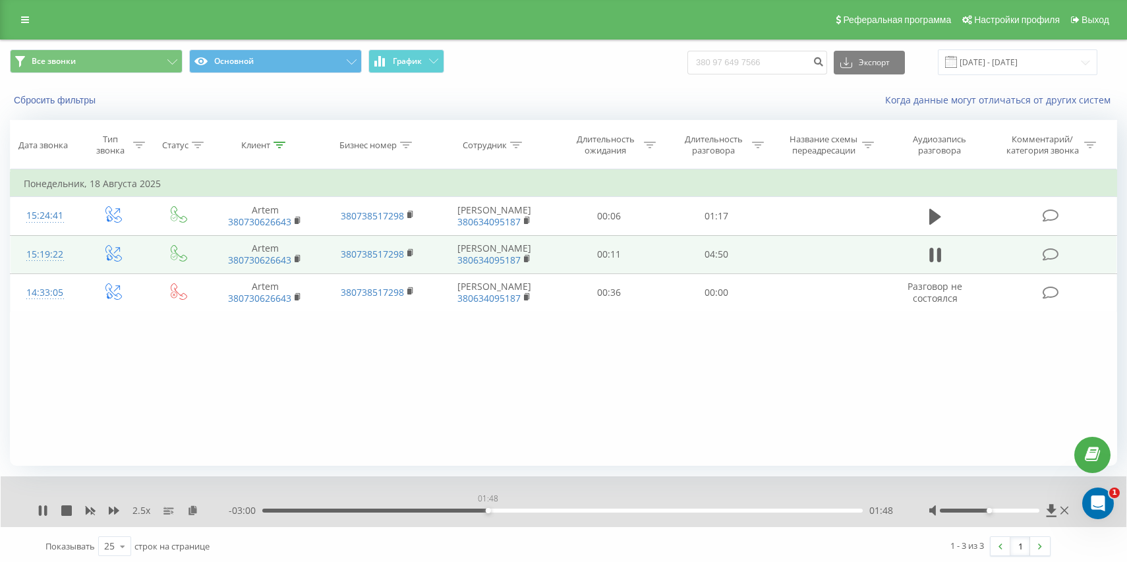
click at [488, 511] on div "01:48" at bounding box center [562, 511] width 601 height 4
click at [634, 510] on div "01:51" at bounding box center [562, 511] width 601 height 4
click at [824, 64] on icon "submit" at bounding box center [818, 60] width 11 height 8
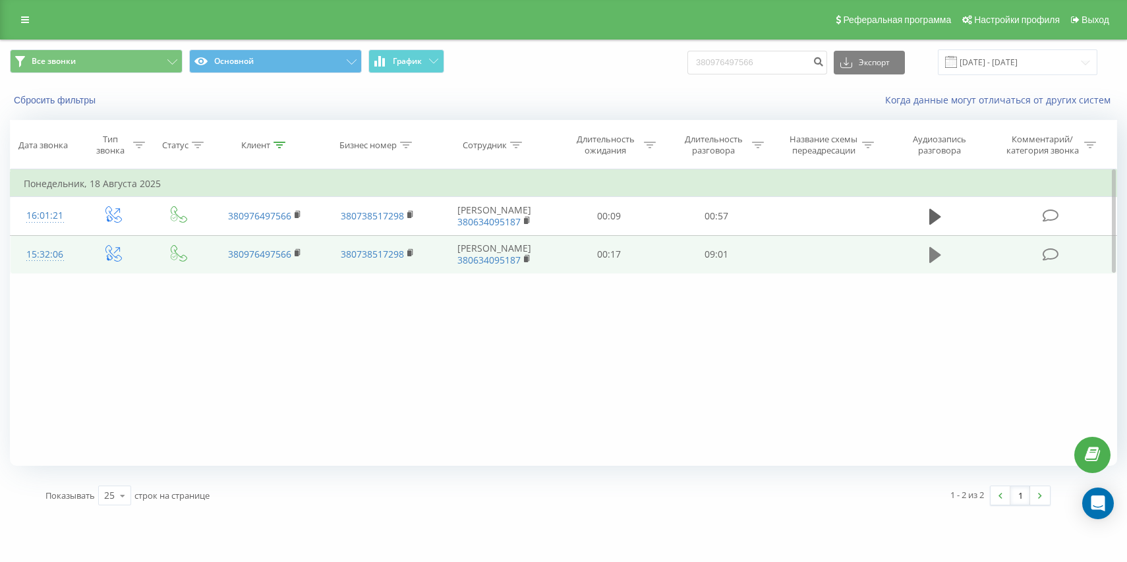
click at [935, 256] on icon at bounding box center [935, 255] width 12 height 16
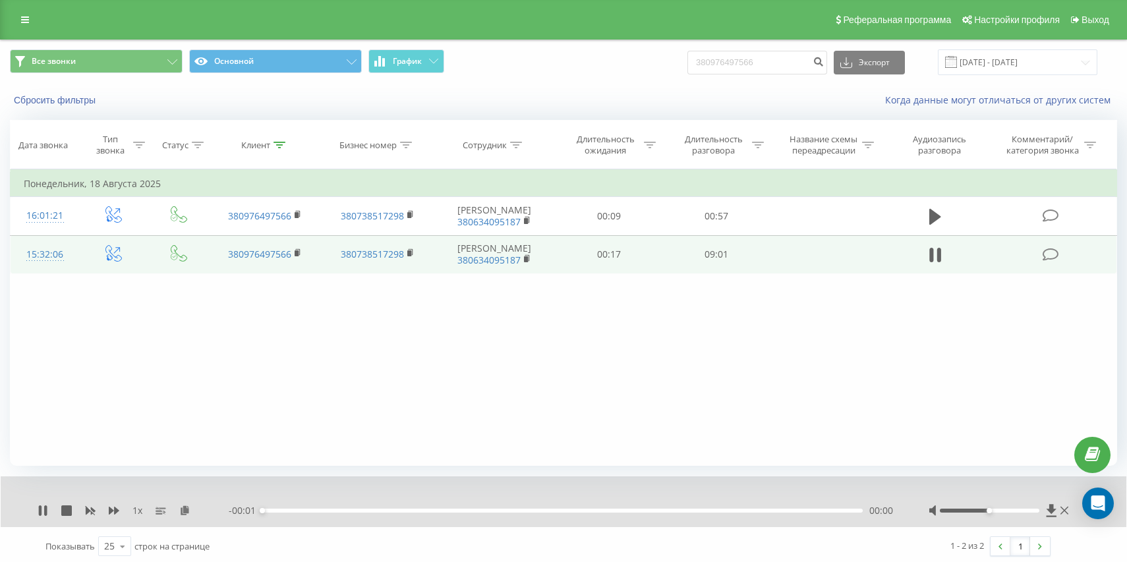
click at [107, 512] on div "1 x" at bounding box center [133, 510] width 191 height 13
click at [115, 512] on icon at bounding box center [114, 511] width 11 height 8
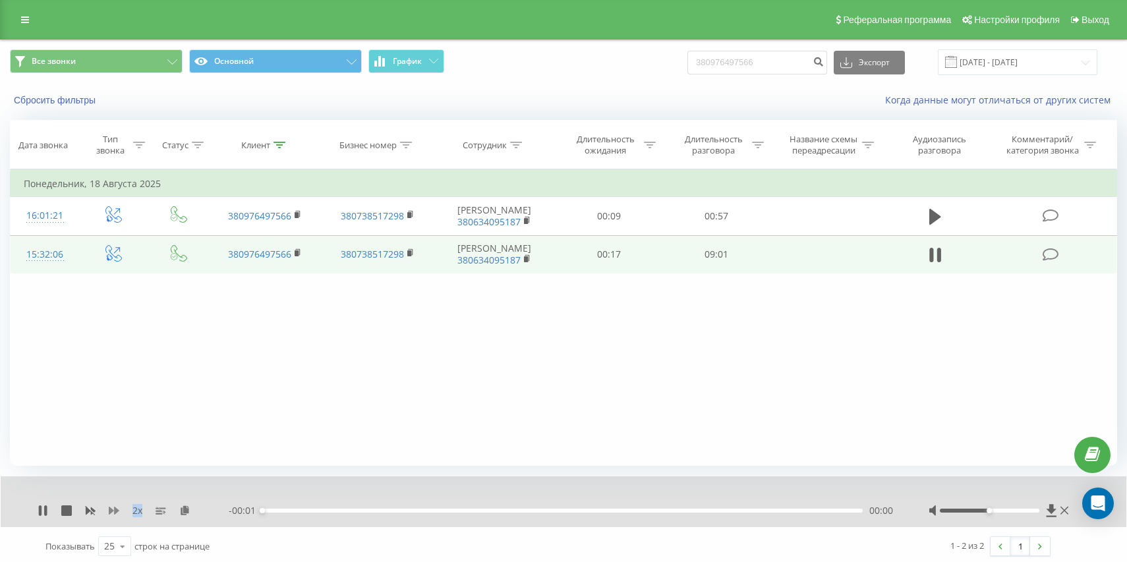
click at [115, 512] on icon at bounding box center [114, 511] width 11 height 8
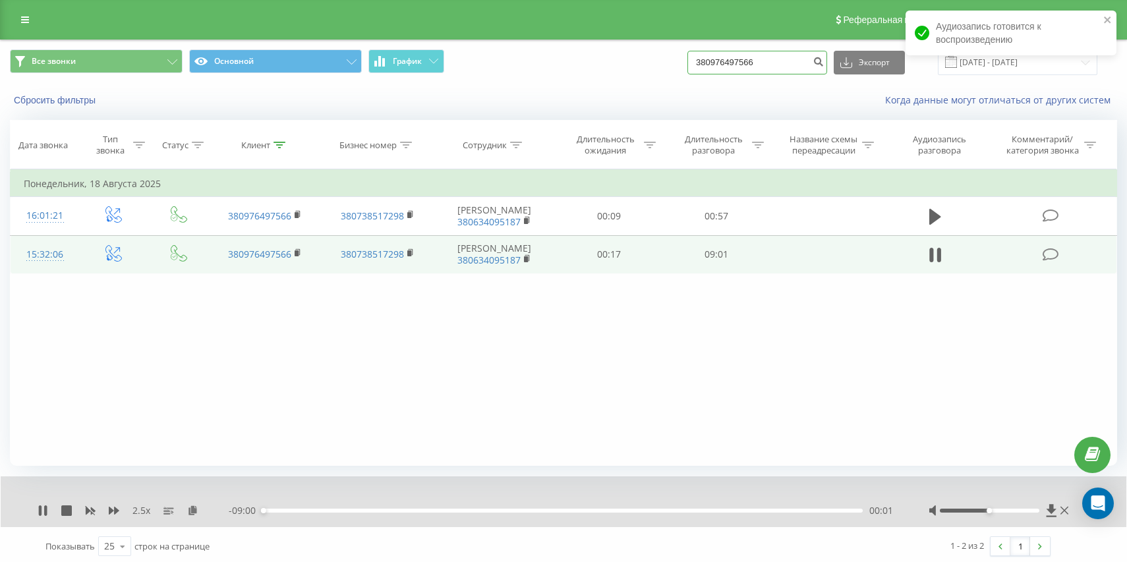
click at [782, 67] on input "380976497566" at bounding box center [758, 63] width 140 height 24
paste input "380 50 214 8975"
type input "380 50 214 8975"
click at [284, 513] on div "- 08:54 00:07 00:07" at bounding box center [562, 510] width 667 height 13
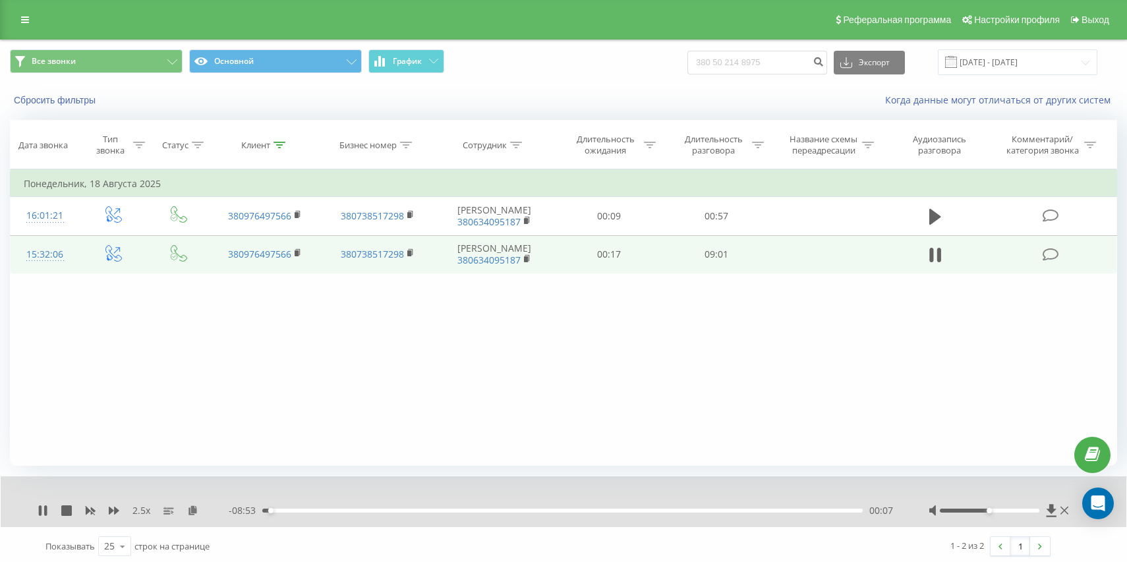
click at [285, 512] on div "00:07" at bounding box center [562, 511] width 601 height 4
click at [332, 510] on div "01:02" at bounding box center [562, 511] width 601 height 4
click at [370, 509] on div "01:04" at bounding box center [562, 511] width 601 height 4
click at [578, 510] on div "04:45" at bounding box center [562, 511] width 601 height 4
click at [793, 510] on div "06:59" at bounding box center [562, 511] width 601 height 4
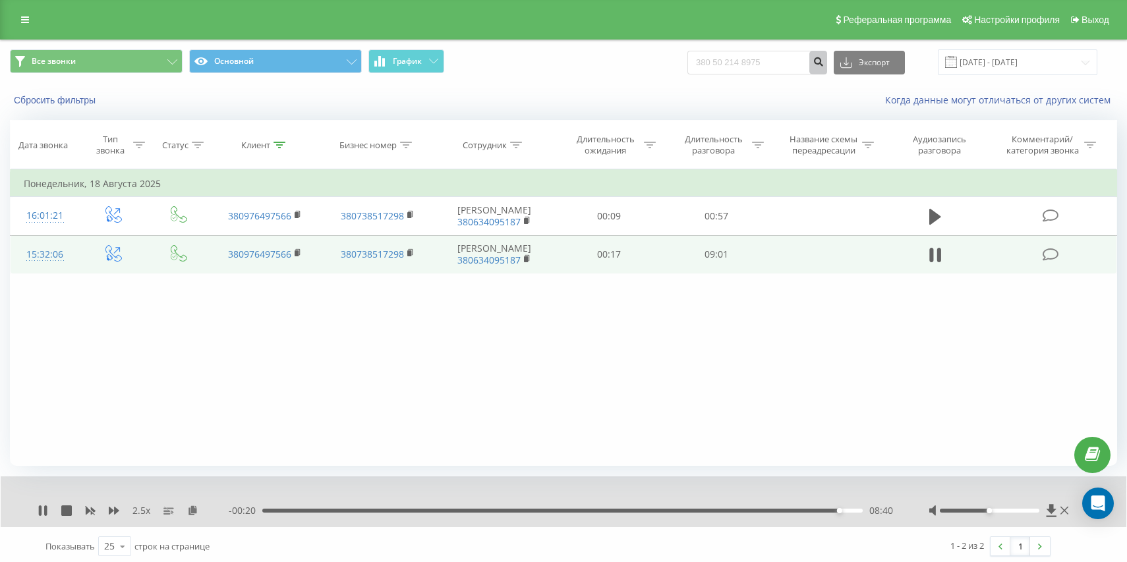
click at [827, 67] on button "submit" at bounding box center [819, 63] width 18 height 24
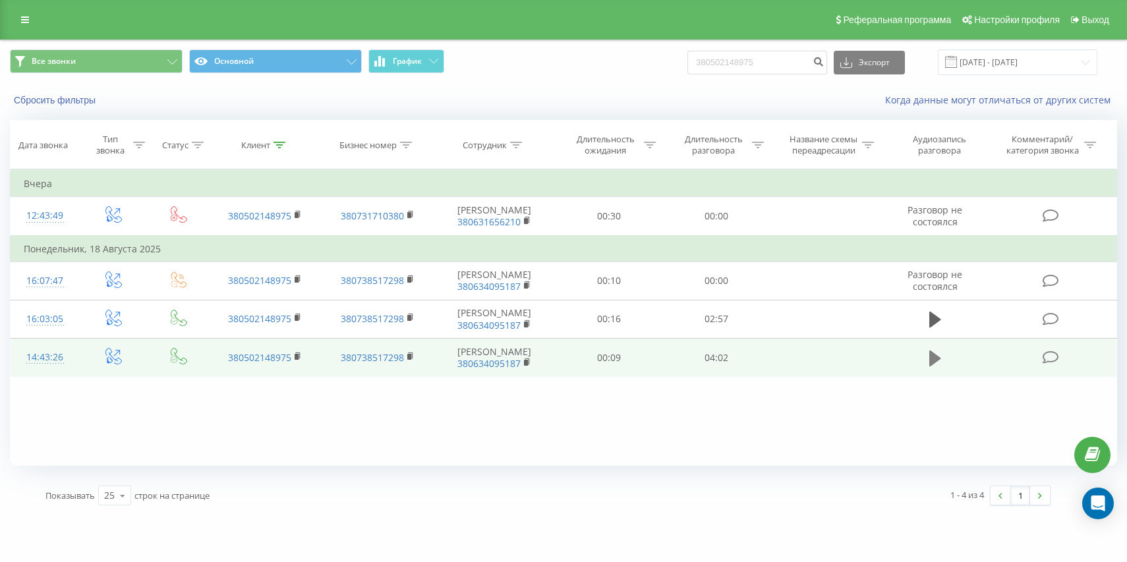
click at [931, 354] on icon at bounding box center [935, 358] width 12 height 16
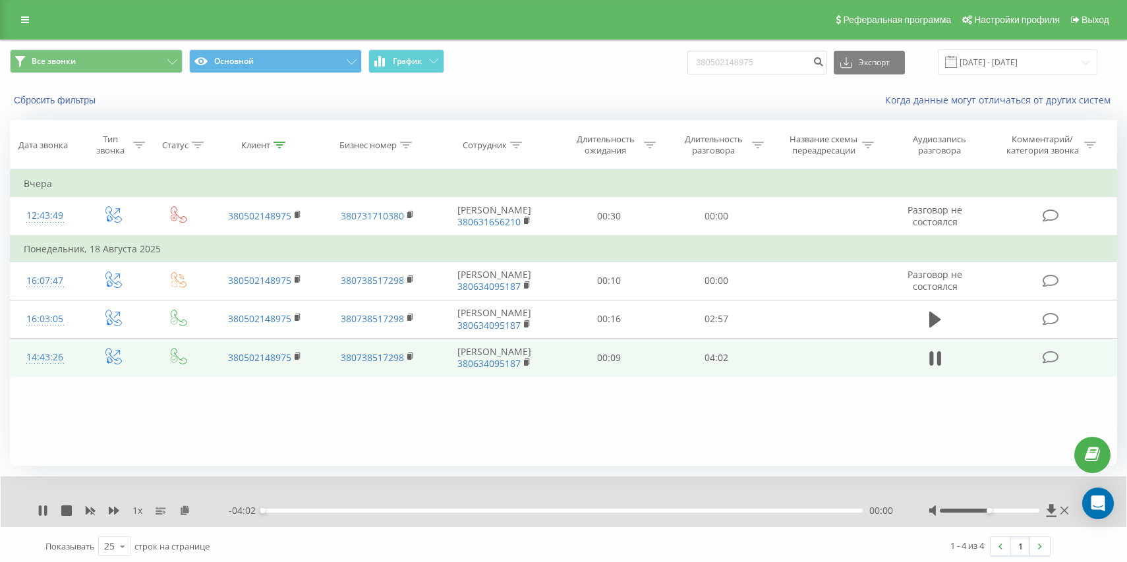
click at [107, 512] on div "1 x" at bounding box center [133, 510] width 191 height 13
click at [110, 512] on icon at bounding box center [114, 511] width 11 height 8
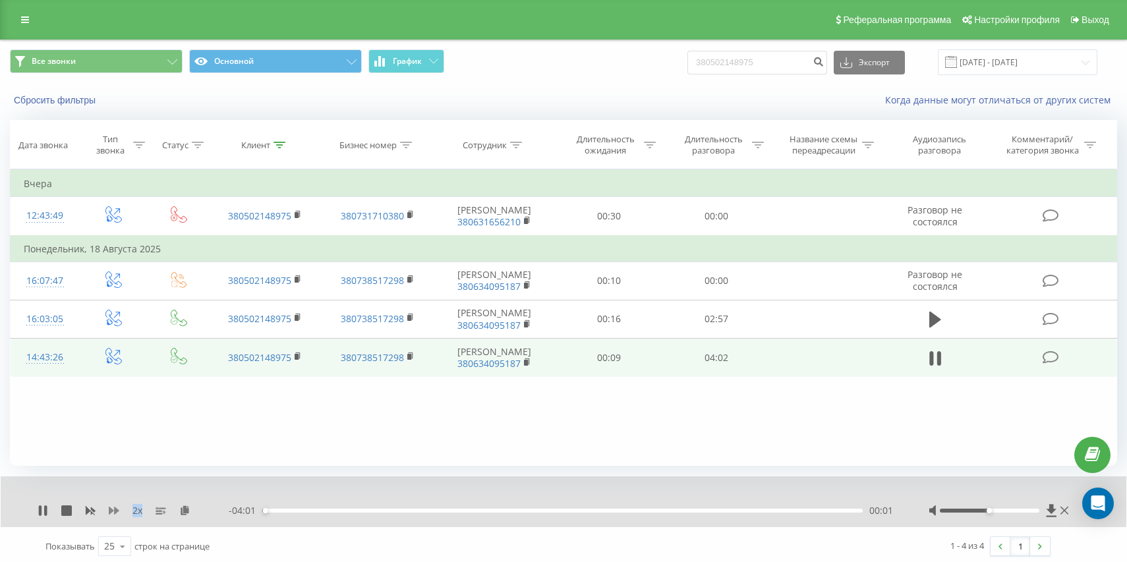
click at [110, 512] on icon at bounding box center [114, 511] width 11 height 8
